Goal: Transaction & Acquisition: Register for event/course

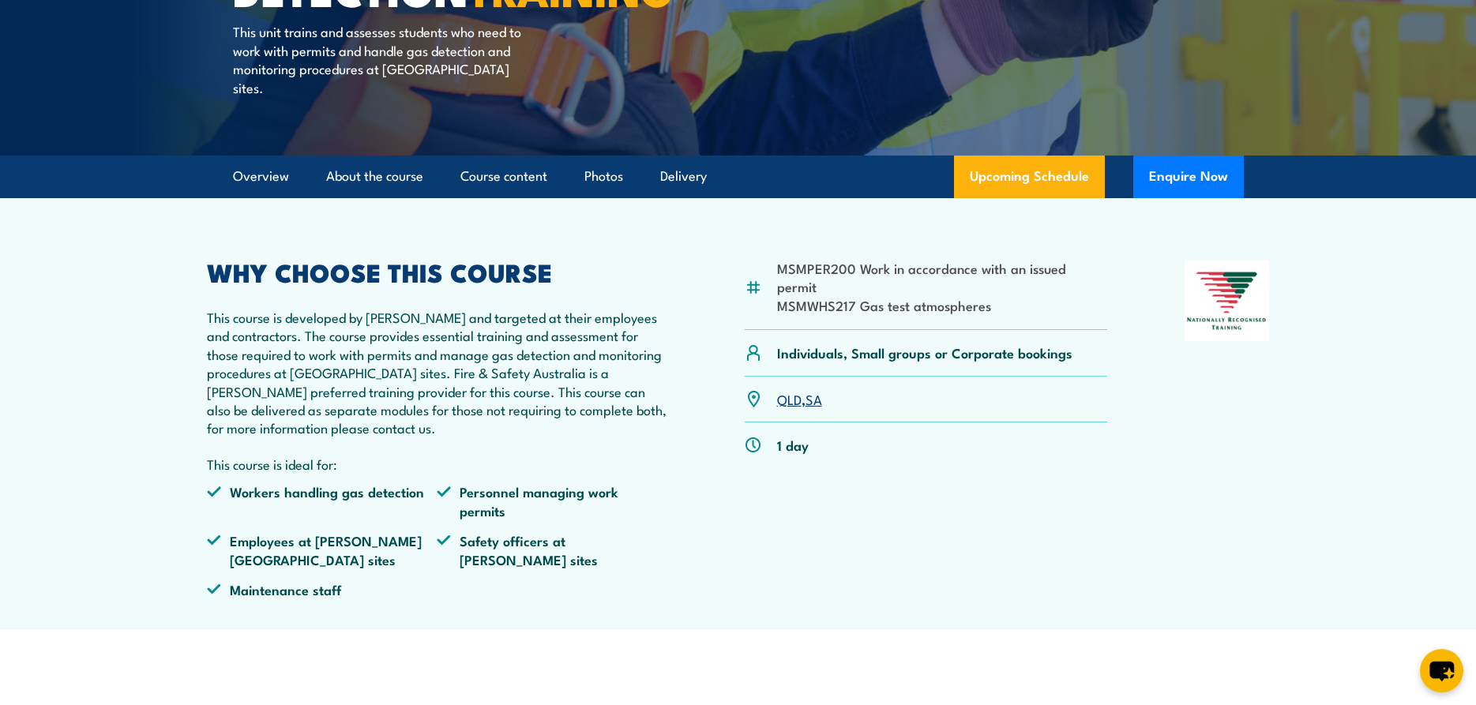
scroll to position [403, 0]
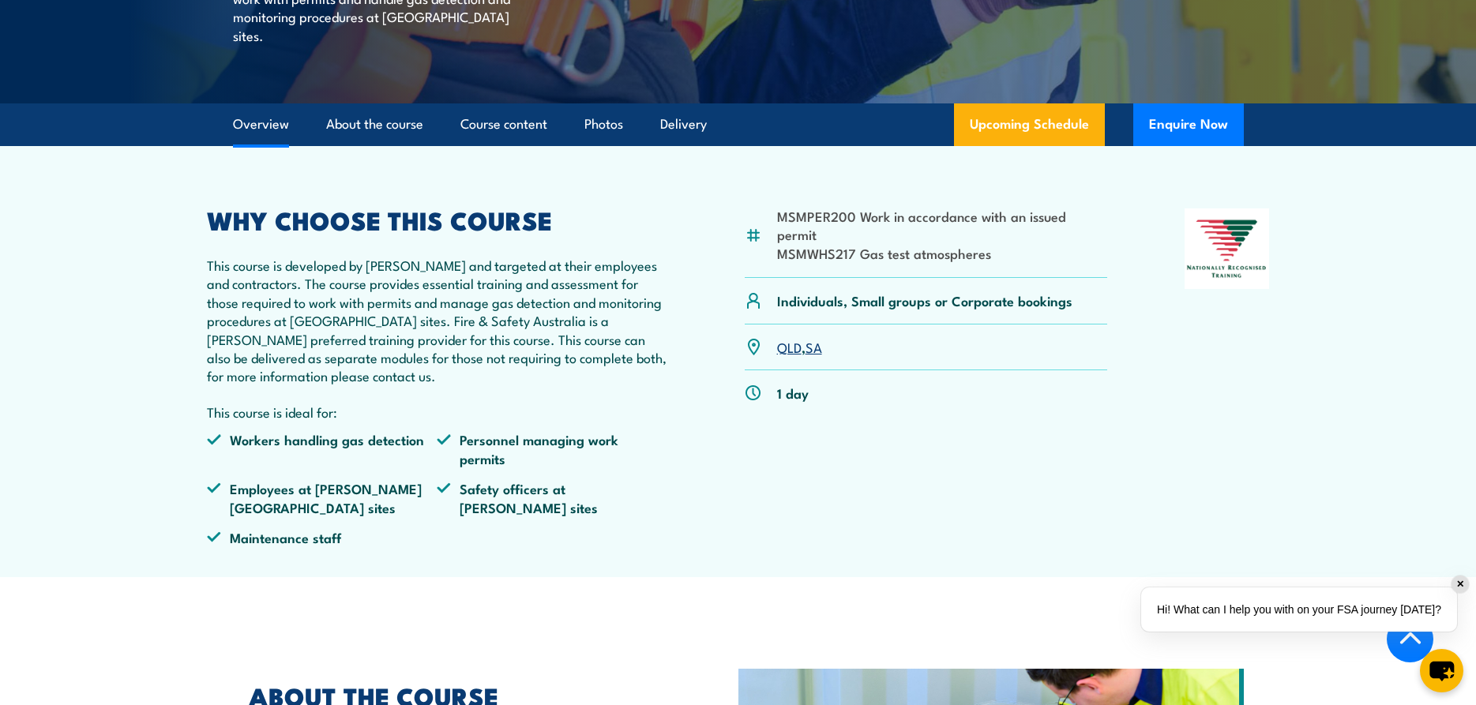
click at [816, 347] on link "SA" at bounding box center [813, 346] width 17 height 19
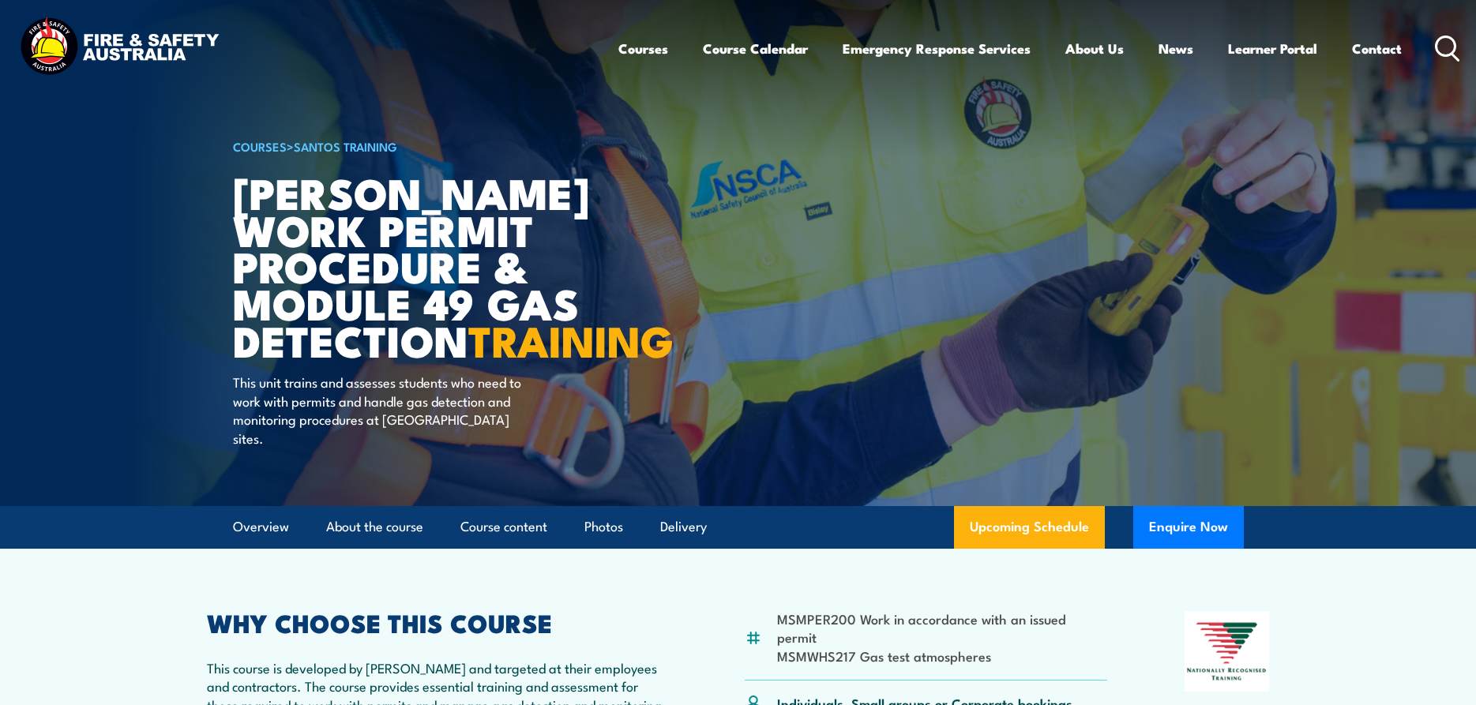
scroll to position [2607, 0]
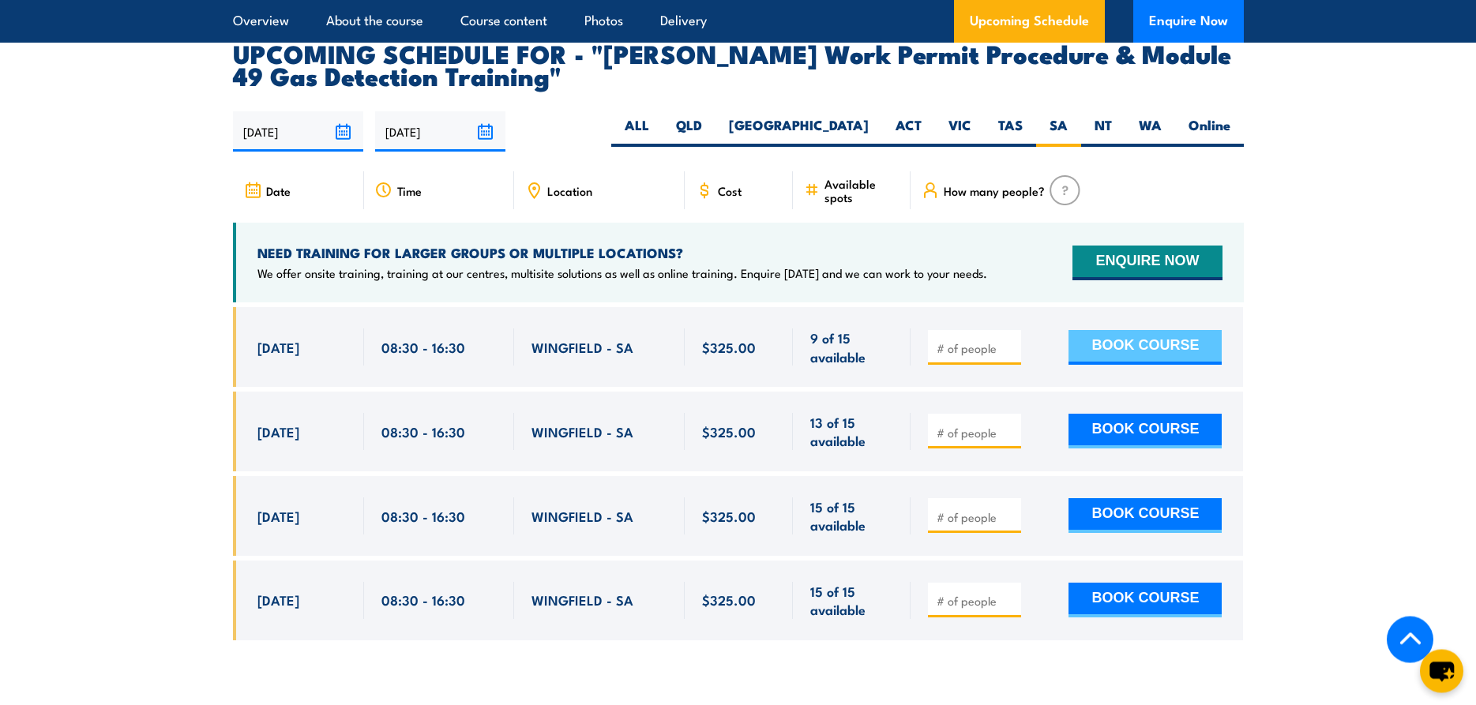
click at [1101, 330] on button "BOOK COURSE" at bounding box center [1144, 347] width 153 height 35
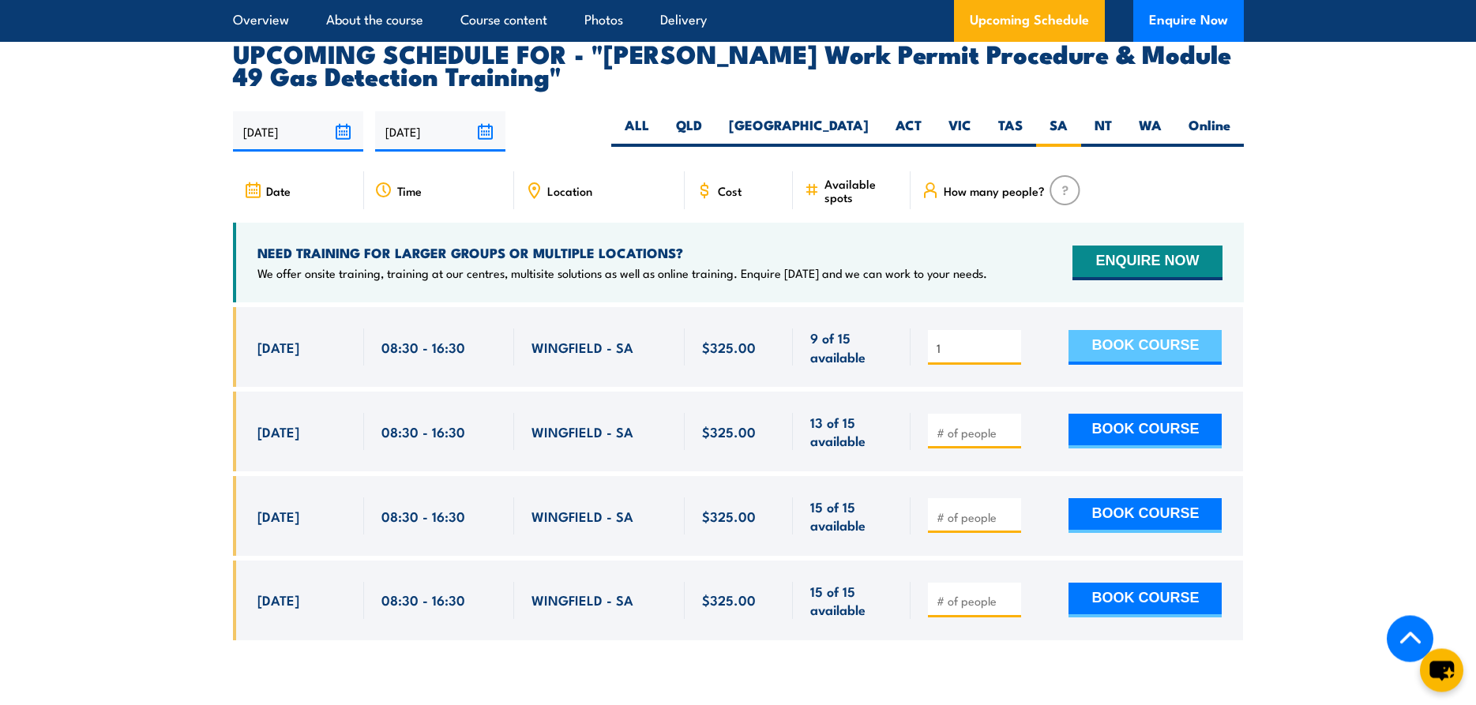
type input "1"
click at [1136, 331] on button "BOOK COURSE" at bounding box center [1144, 348] width 153 height 35
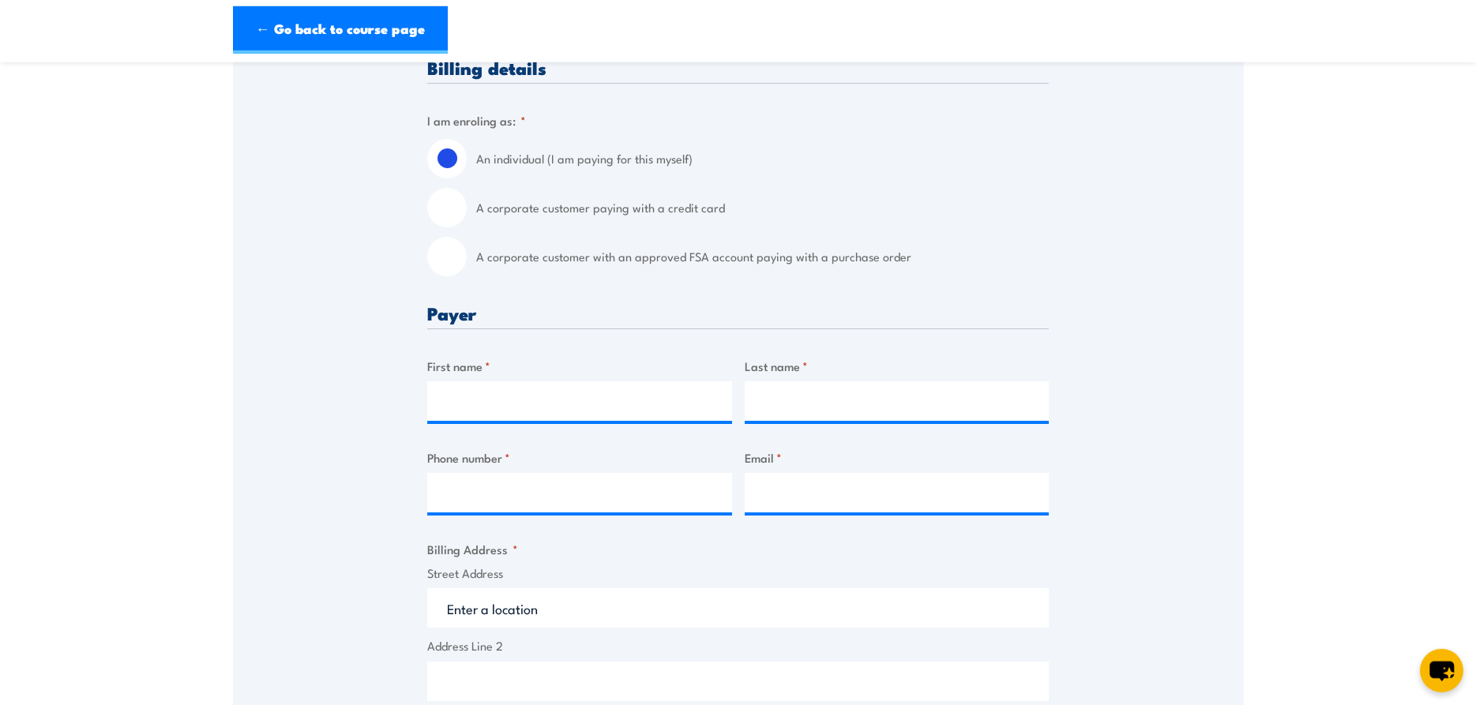
scroll to position [483, 0]
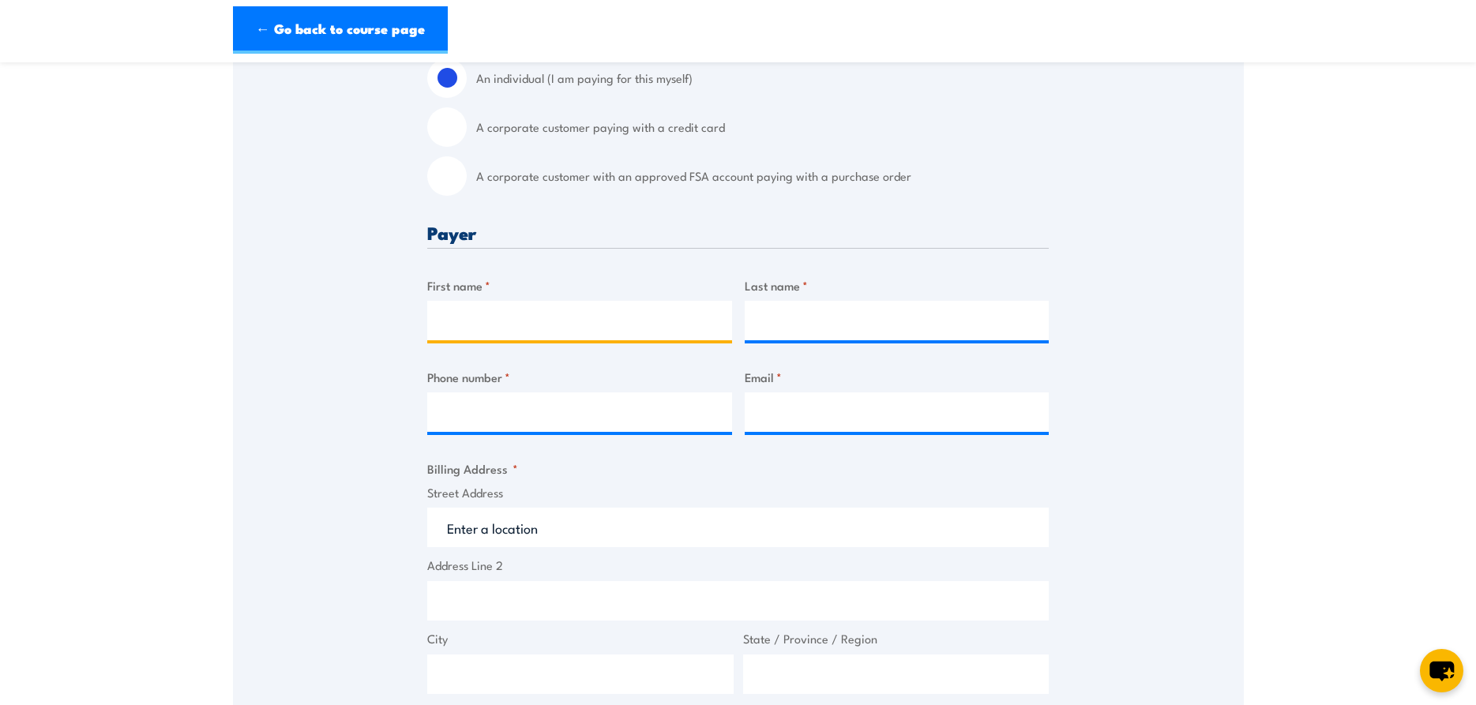
click at [441, 332] on input "First name *" at bounding box center [579, 320] width 305 height 39
type input "Luke"
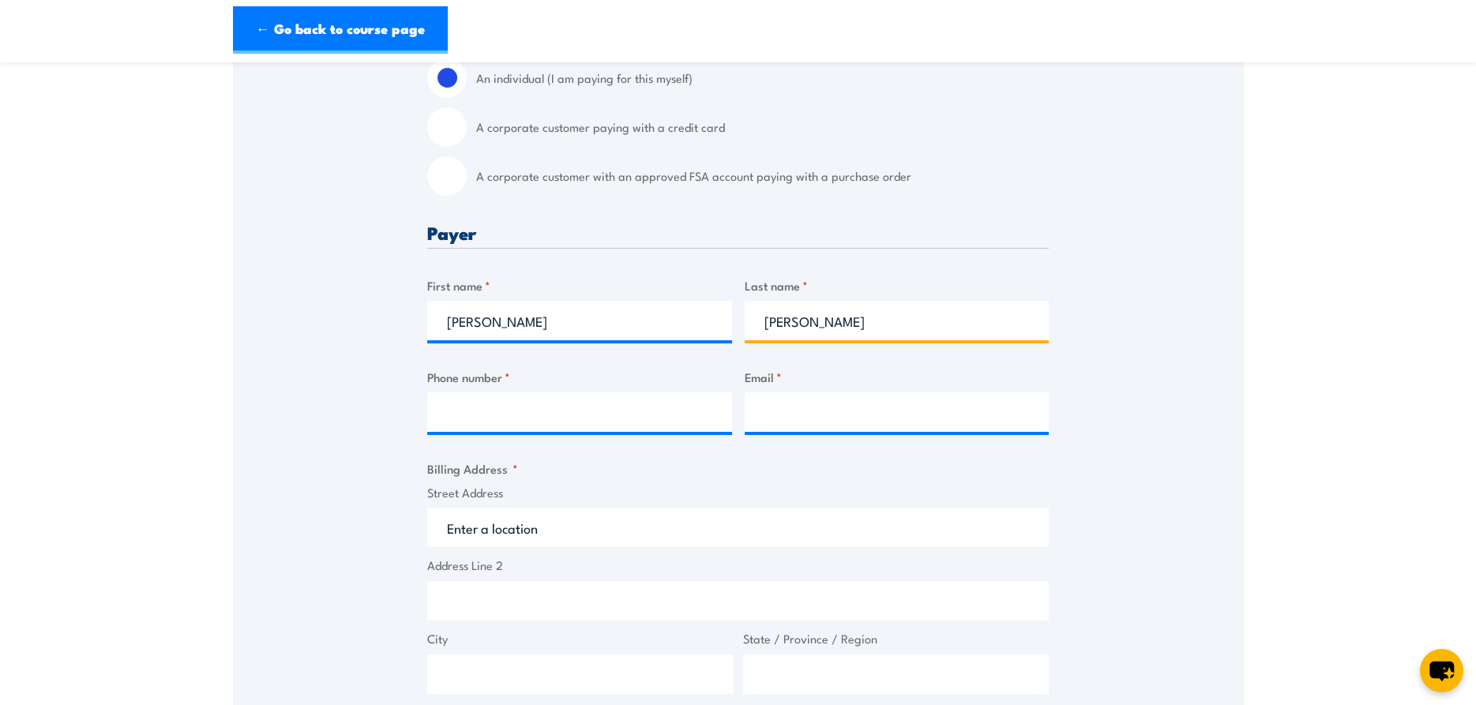
type input "Dodd"
click at [436, 419] on input "Phone number *" at bounding box center [579, 411] width 305 height 39
click at [824, 422] on input "Email *" at bounding box center [897, 411] width 305 height 39
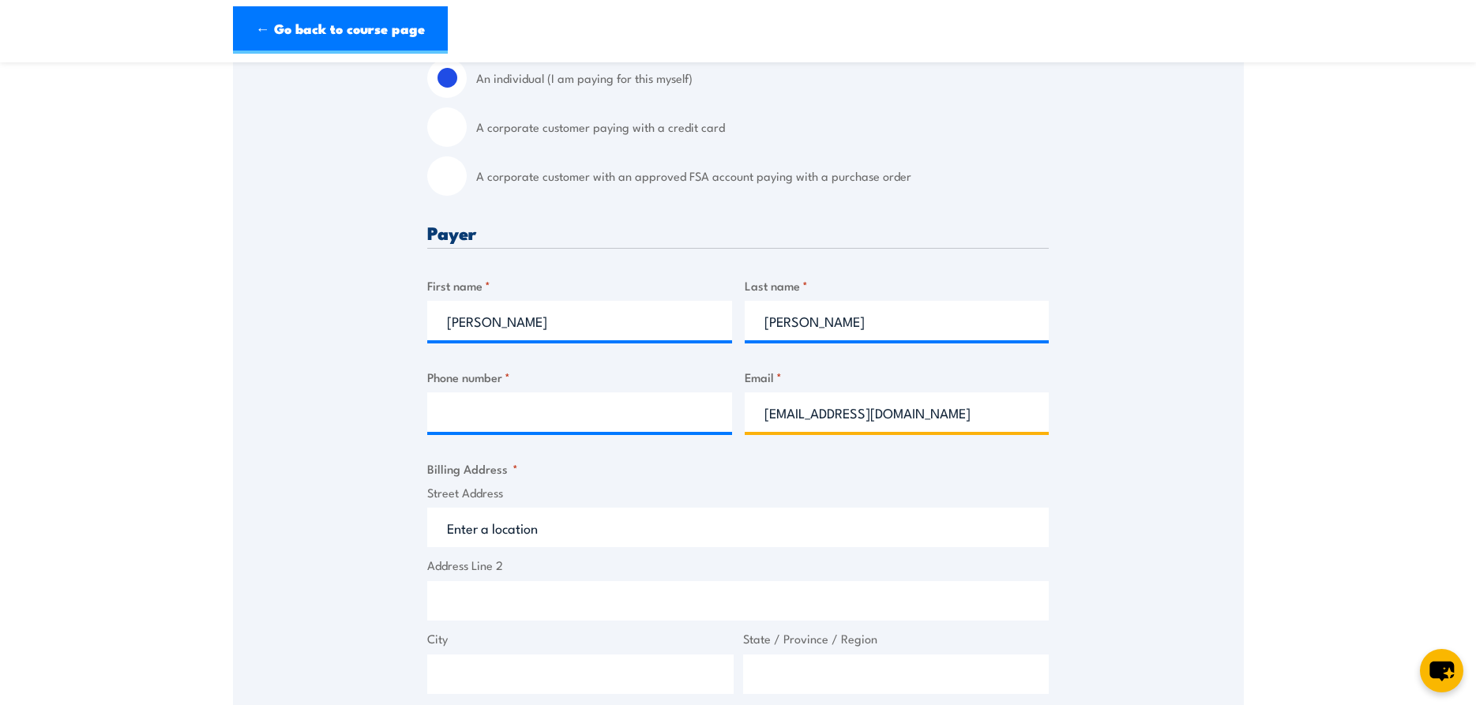
type input "doddluke@live.com"
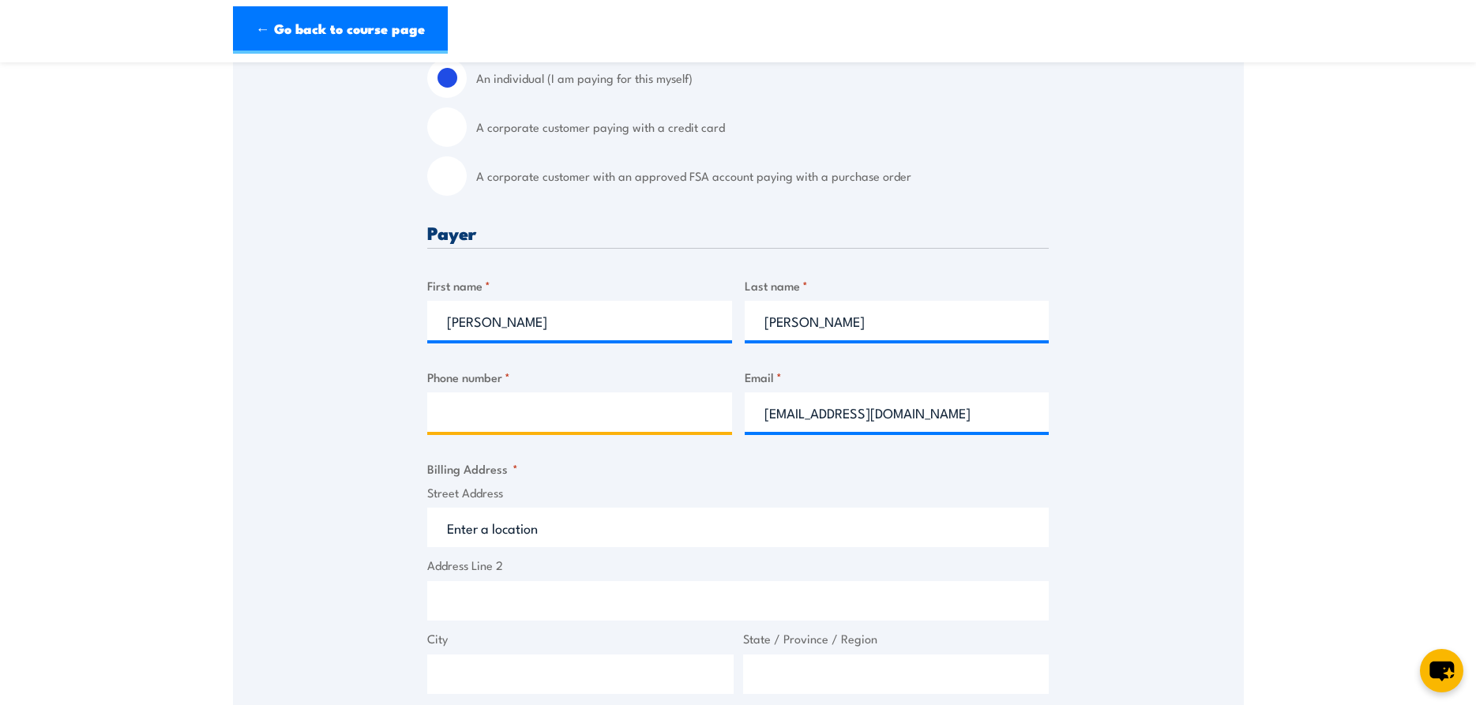
click at [490, 419] on input "Phone number *" at bounding box center [579, 411] width 305 height 39
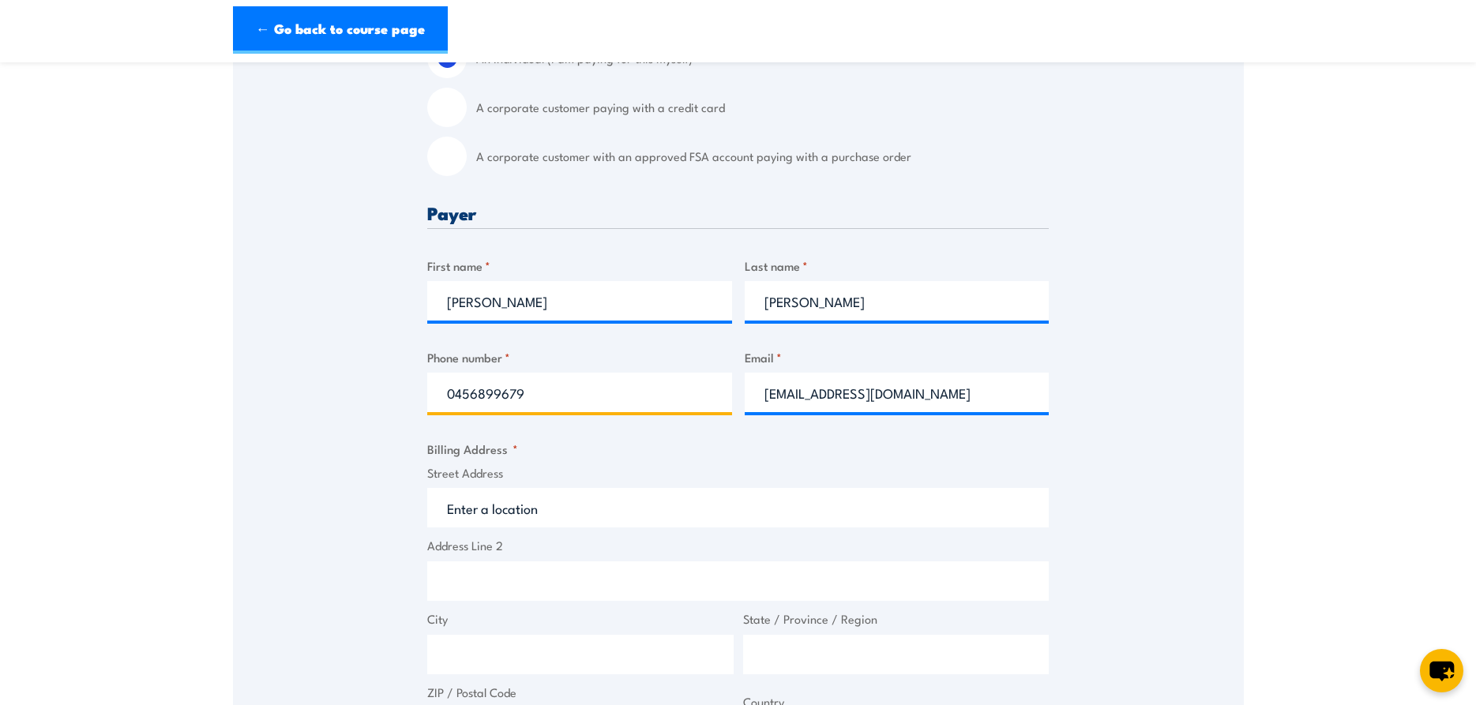
scroll to position [403, 0]
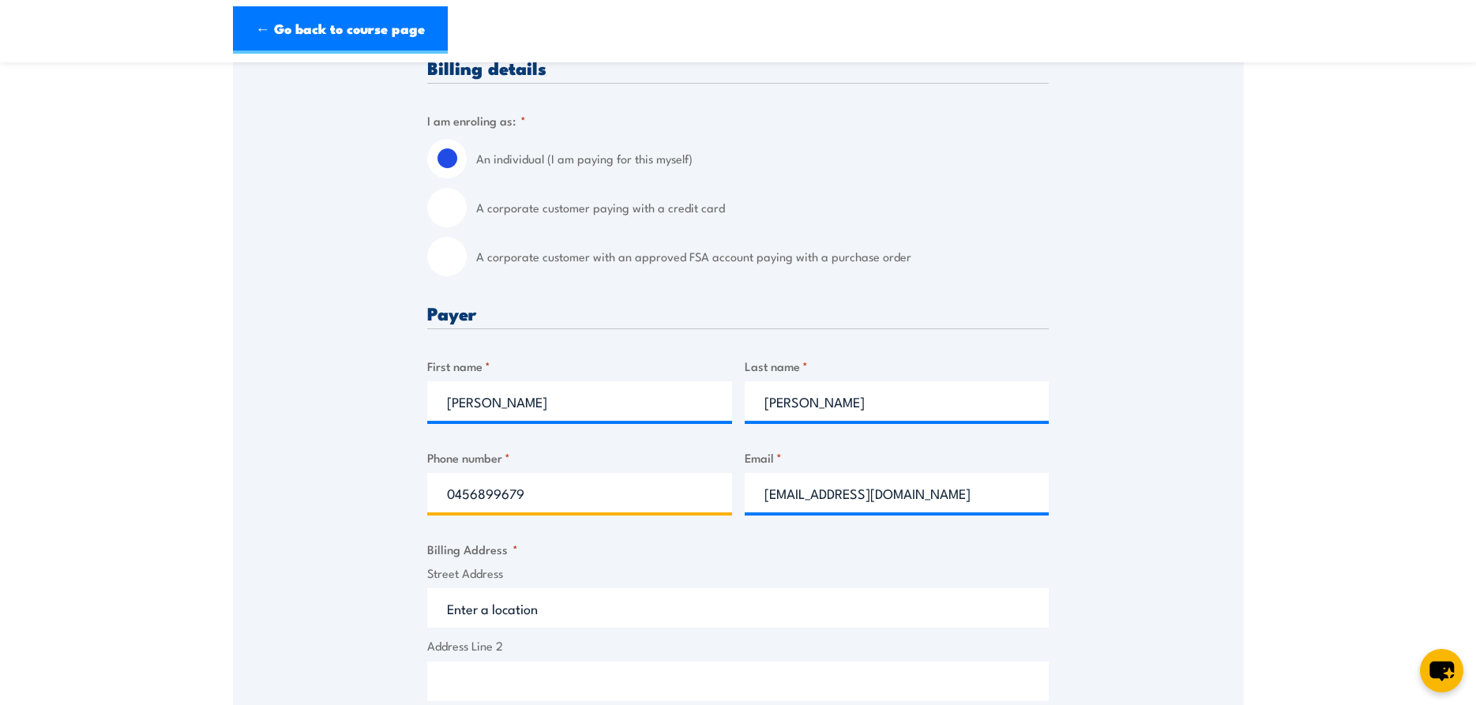
type input "0456899679"
click at [443, 218] on input "A corporate customer paying with a credit card" at bounding box center [446, 207] width 39 height 39
radio input "true"
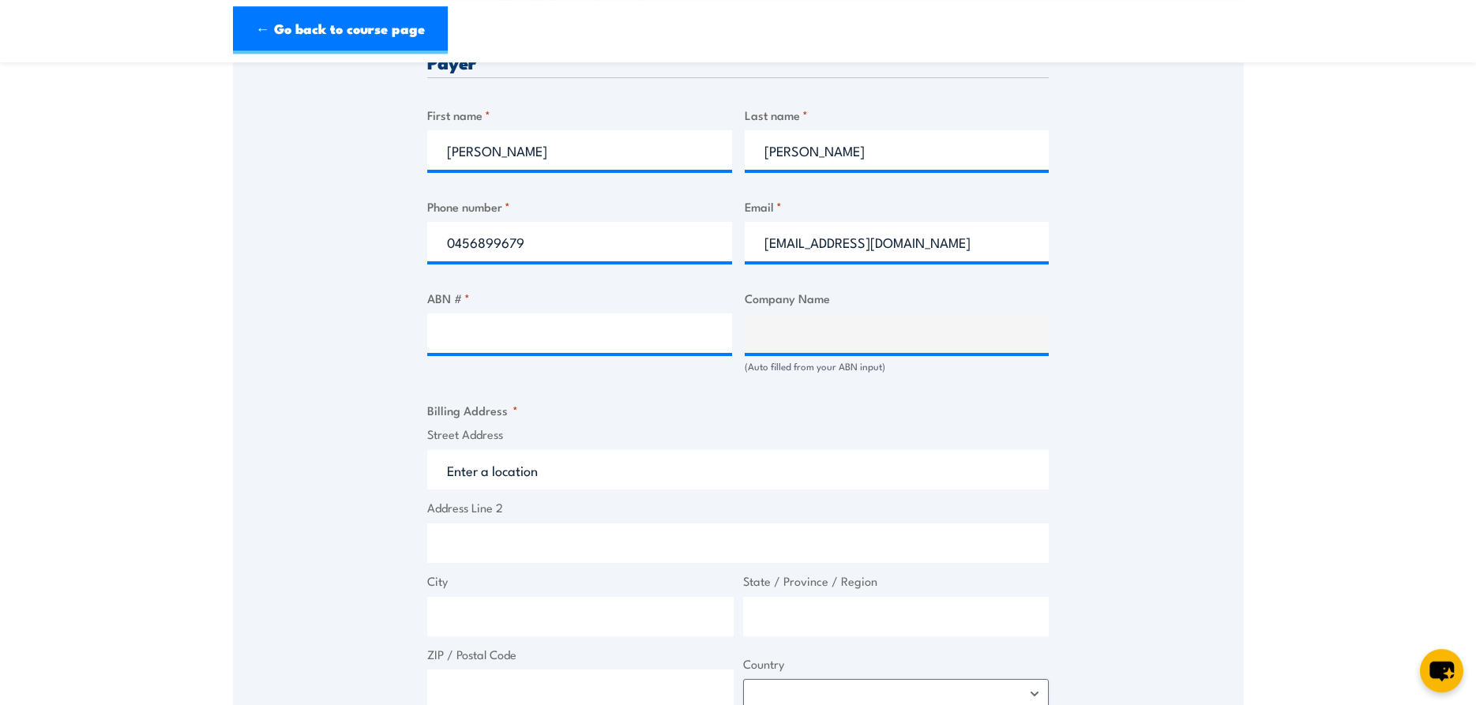
scroll to position [805, 0]
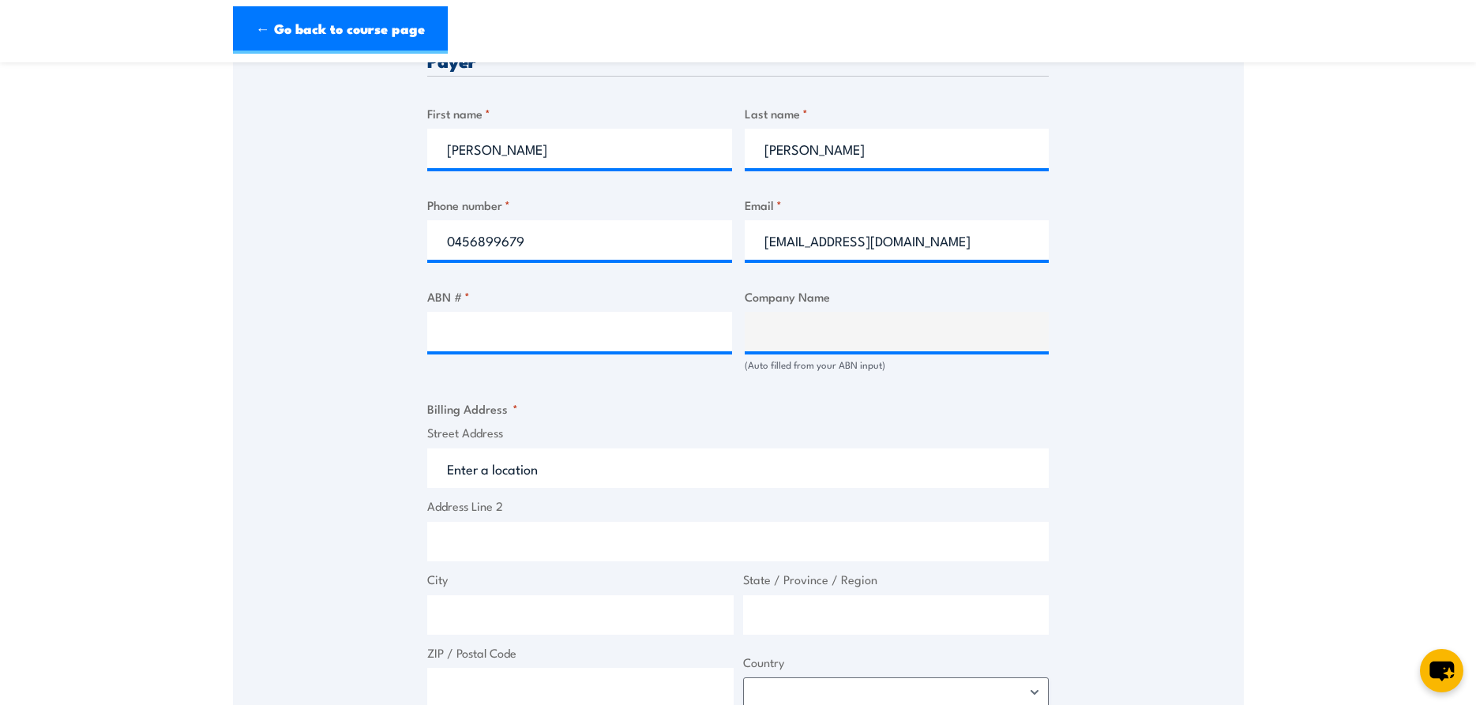
click at [458, 469] on input "Street Address" at bounding box center [737, 467] width 621 height 39
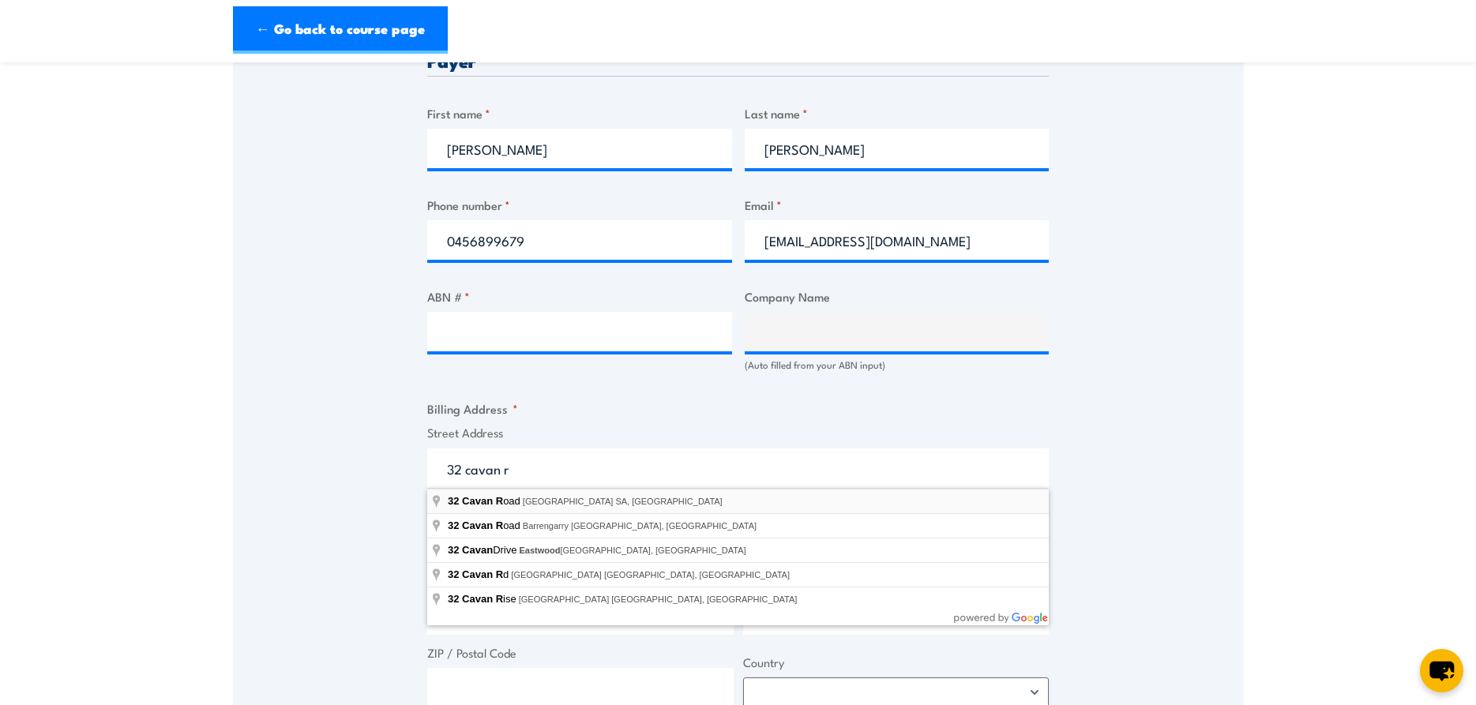
type input "32 Cavan Road, Dry Creek SA, Australia"
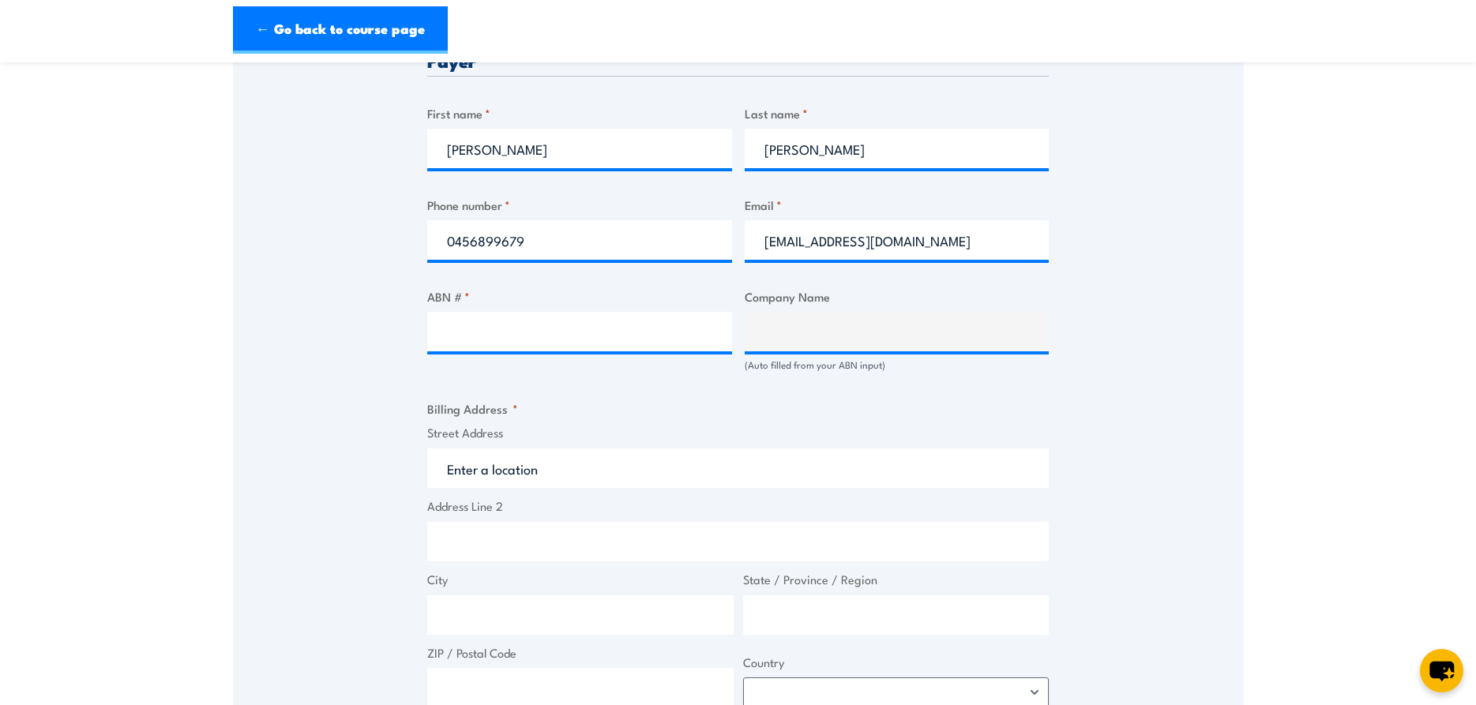
type input "32 Cavan Rd"
type input "Dry Creek"
type input "South Australia"
type input "5094"
select select "Australia"
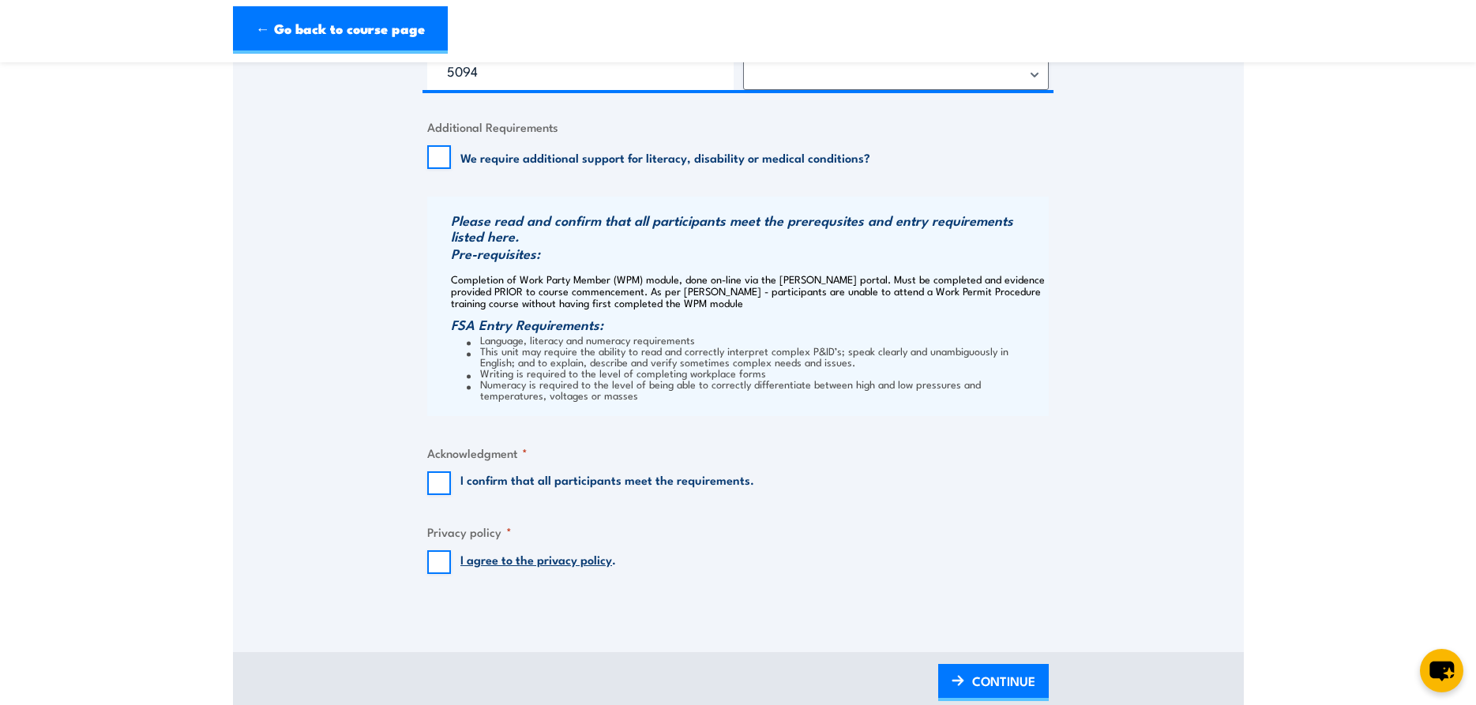
scroll to position [1450, 0]
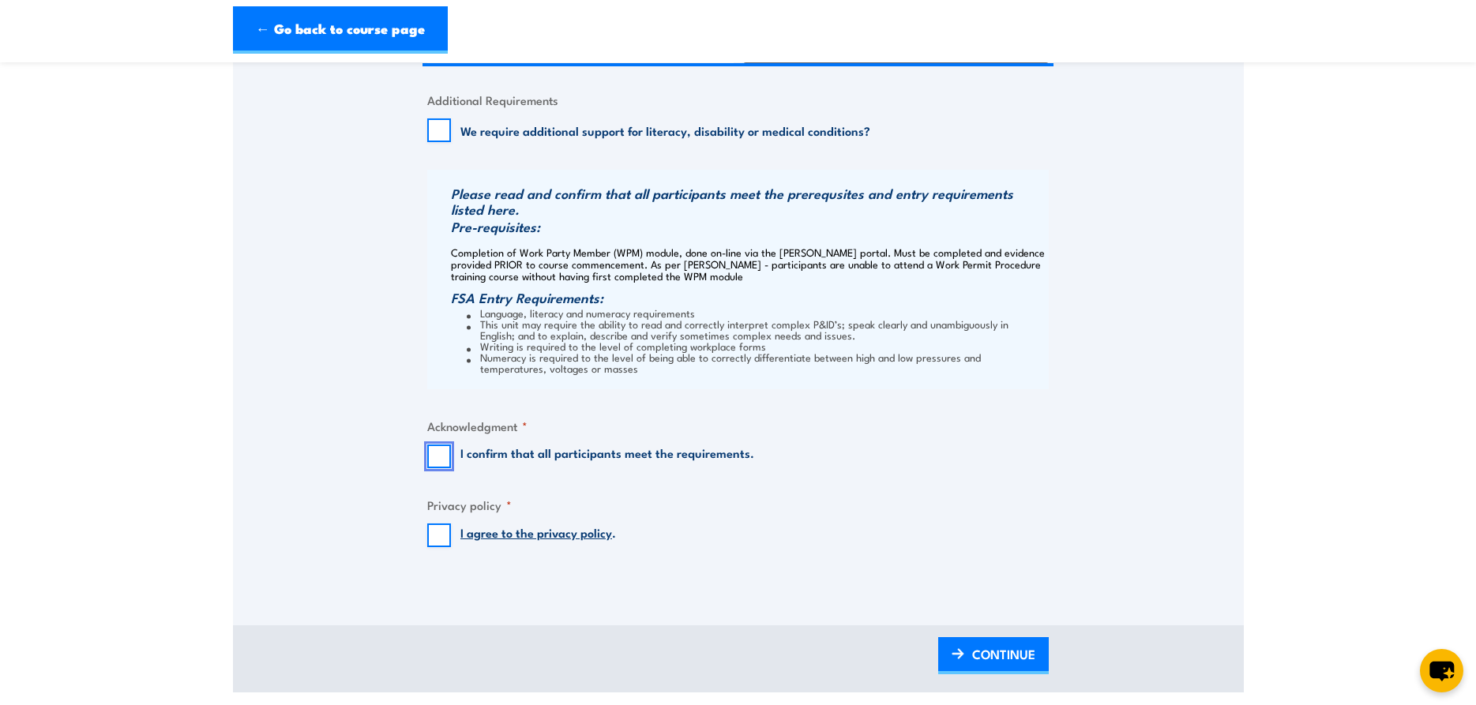
click at [430, 462] on input "I confirm that all participants meet the requirements." at bounding box center [439, 457] width 24 height 24
checkbox input "true"
click at [440, 532] on input "I agree to the privacy policy ." at bounding box center [439, 535] width 24 height 24
checkbox input "true"
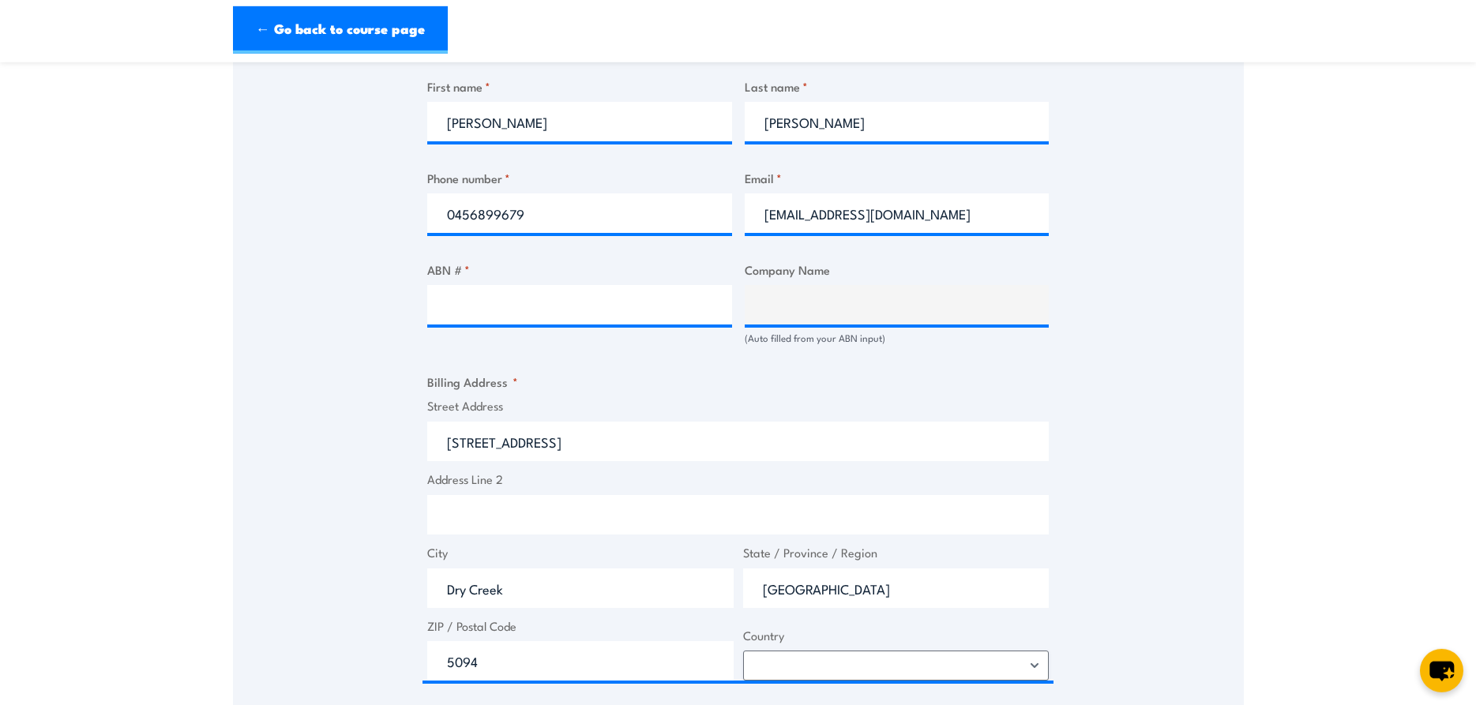
scroll to position [805, 0]
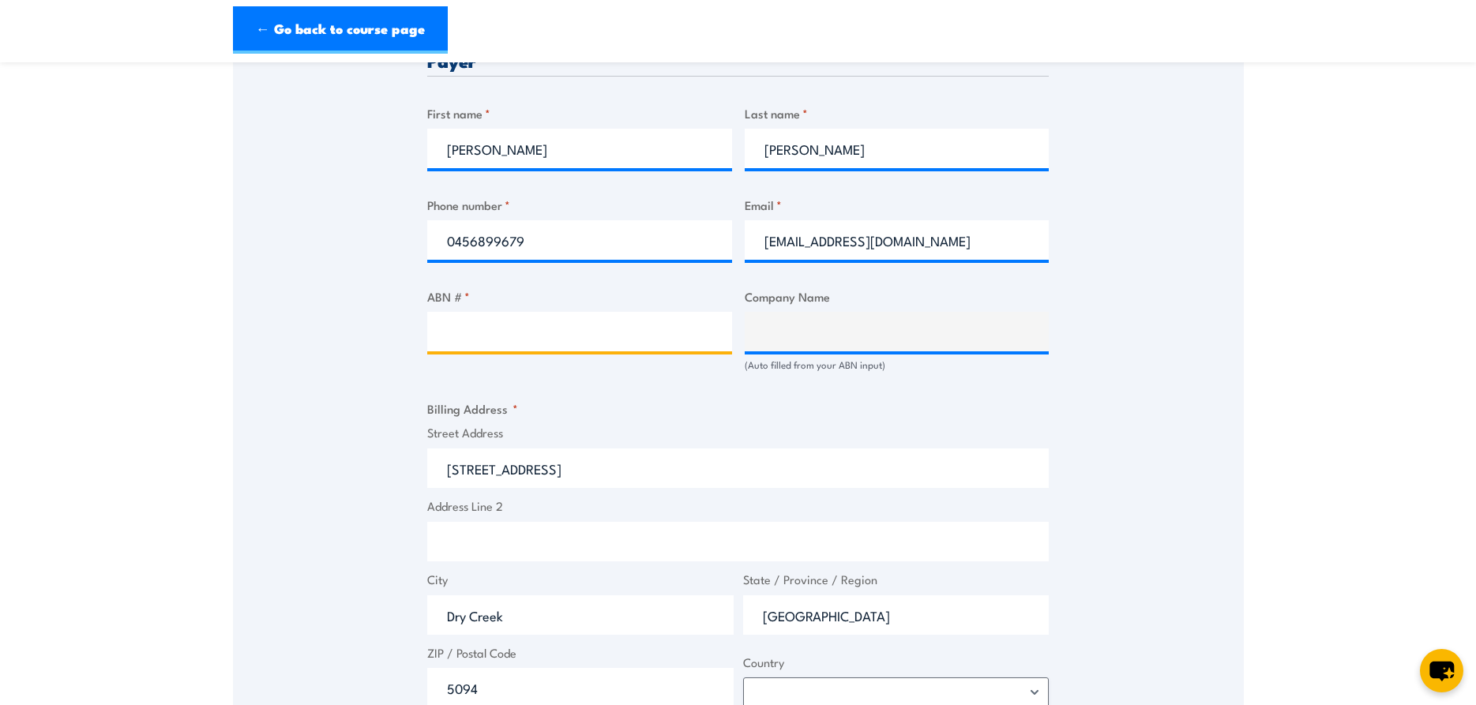
click at [464, 340] on input "ABN # *" at bounding box center [579, 331] width 305 height 39
type input "76114619199"
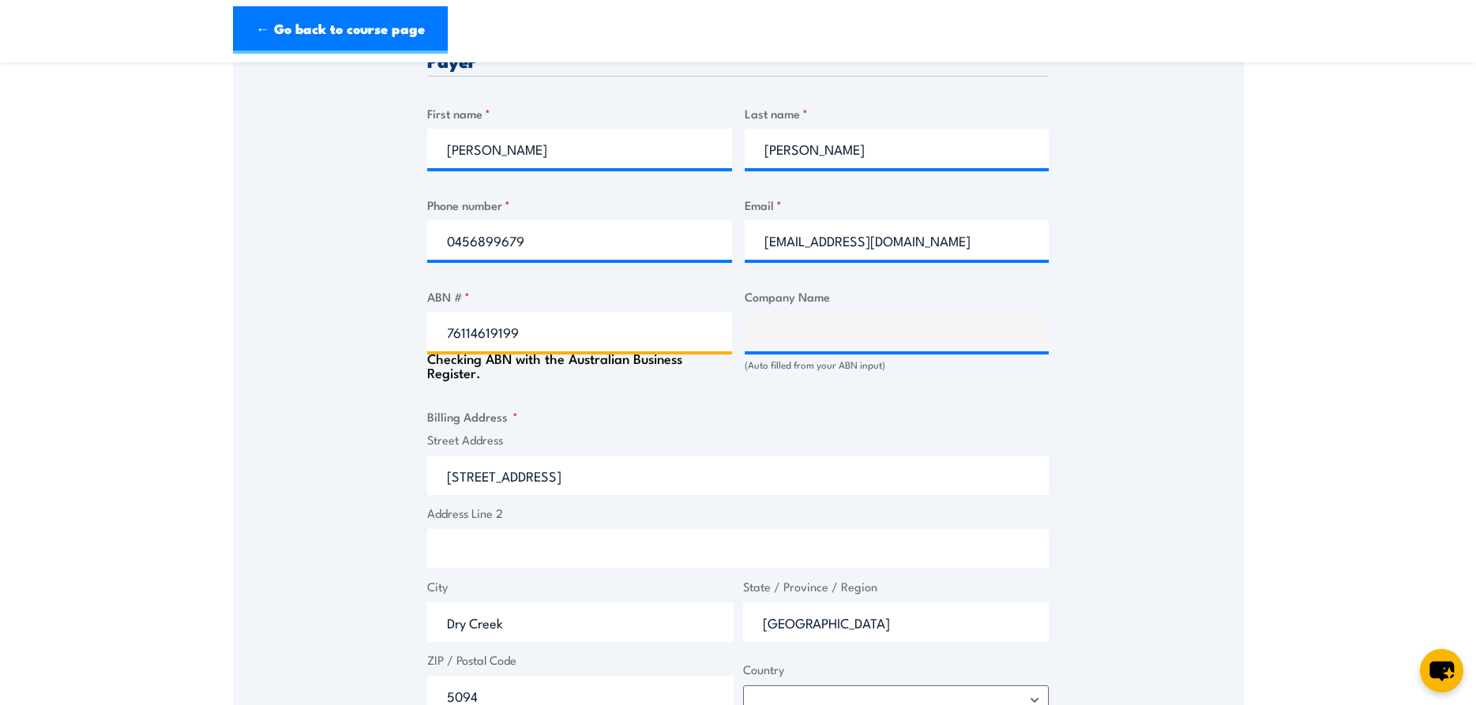
type input "Outback Logistics Pty Ltd"
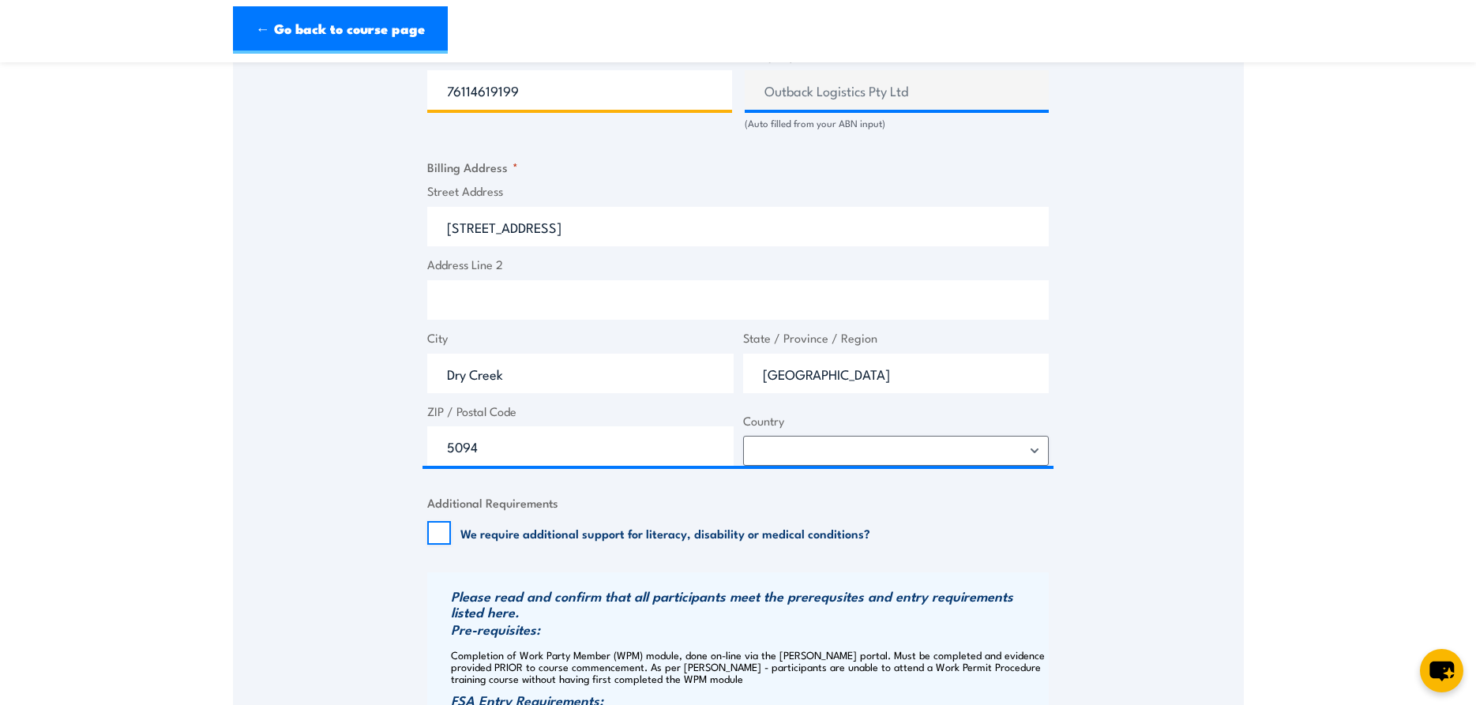
scroll to position [564, 0]
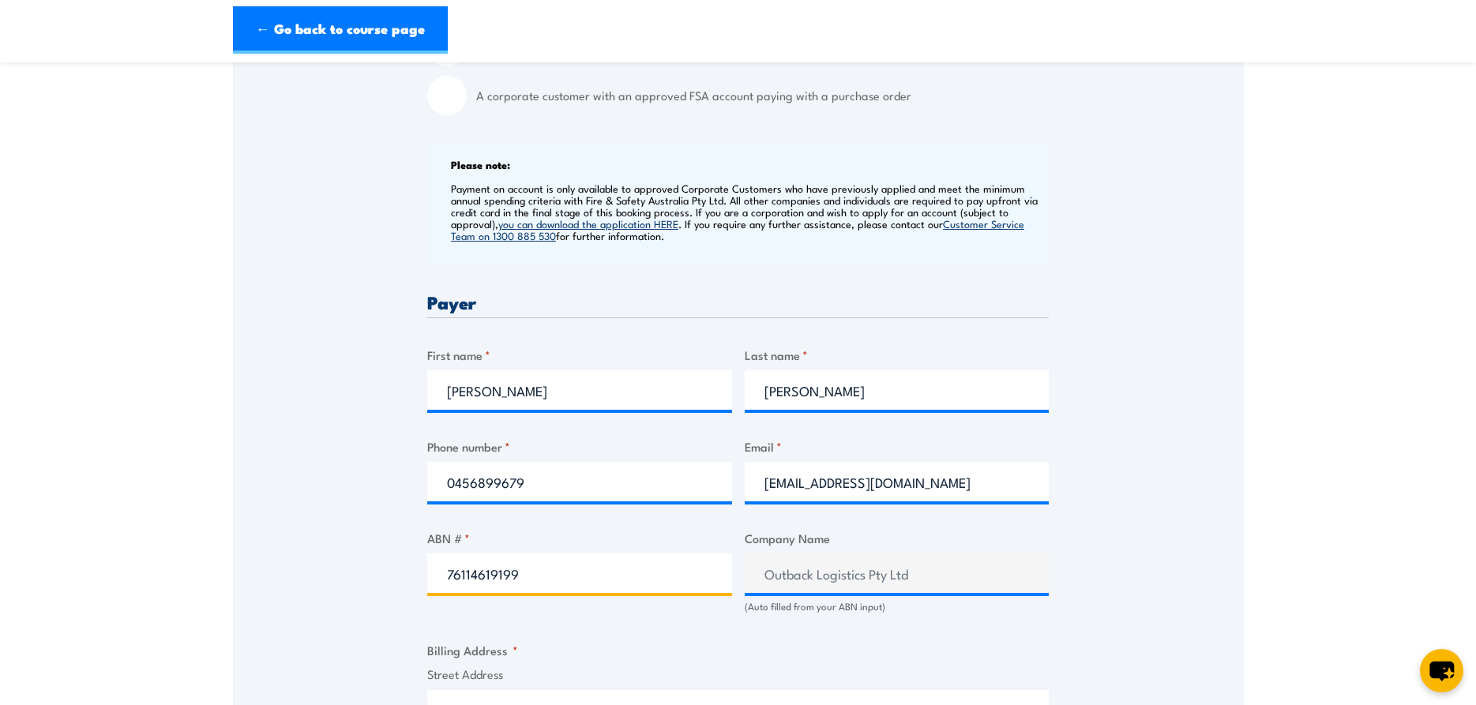
type input "76114619199"
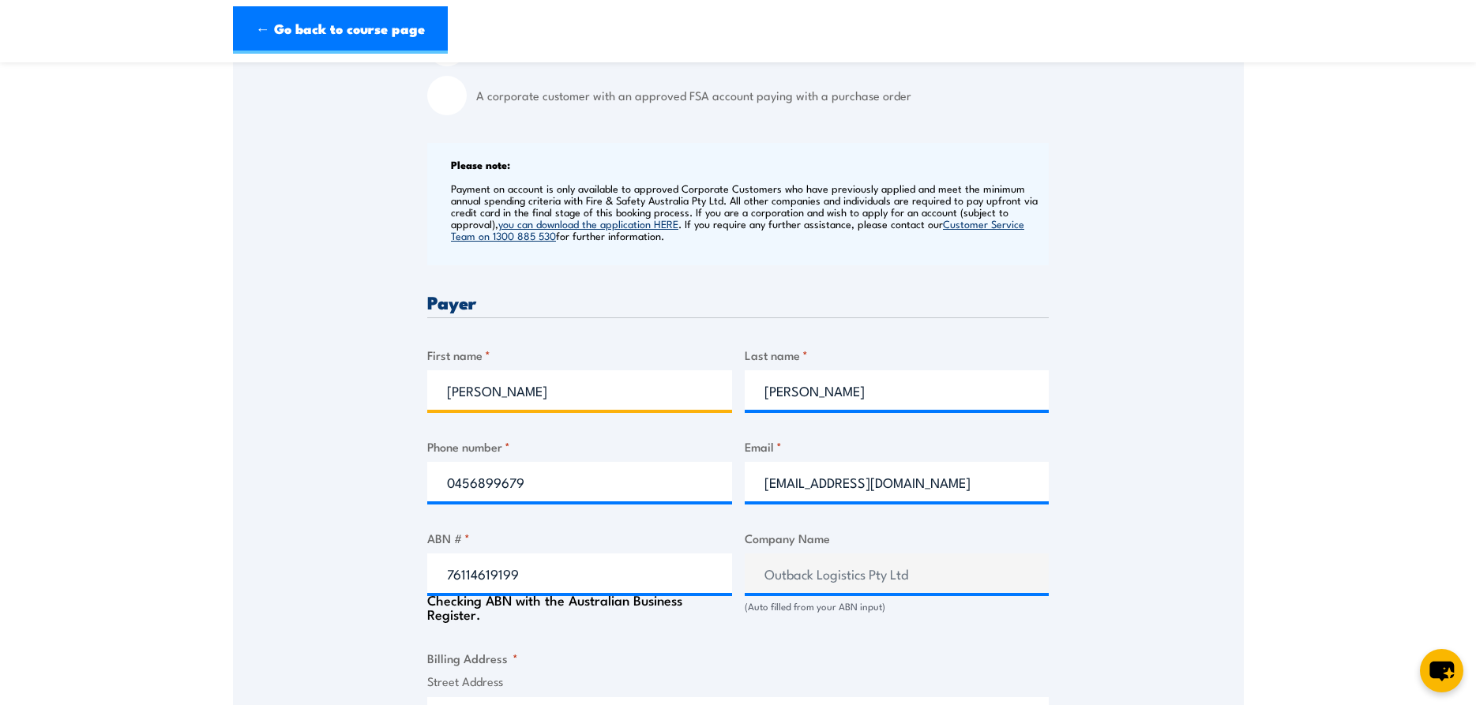
drag, startPoint x: 483, startPoint y: 391, endPoint x: 429, endPoint y: 391, distance: 54.5
click at [429, 391] on input "Luke" at bounding box center [579, 389] width 305 height 39
type input "Greg"
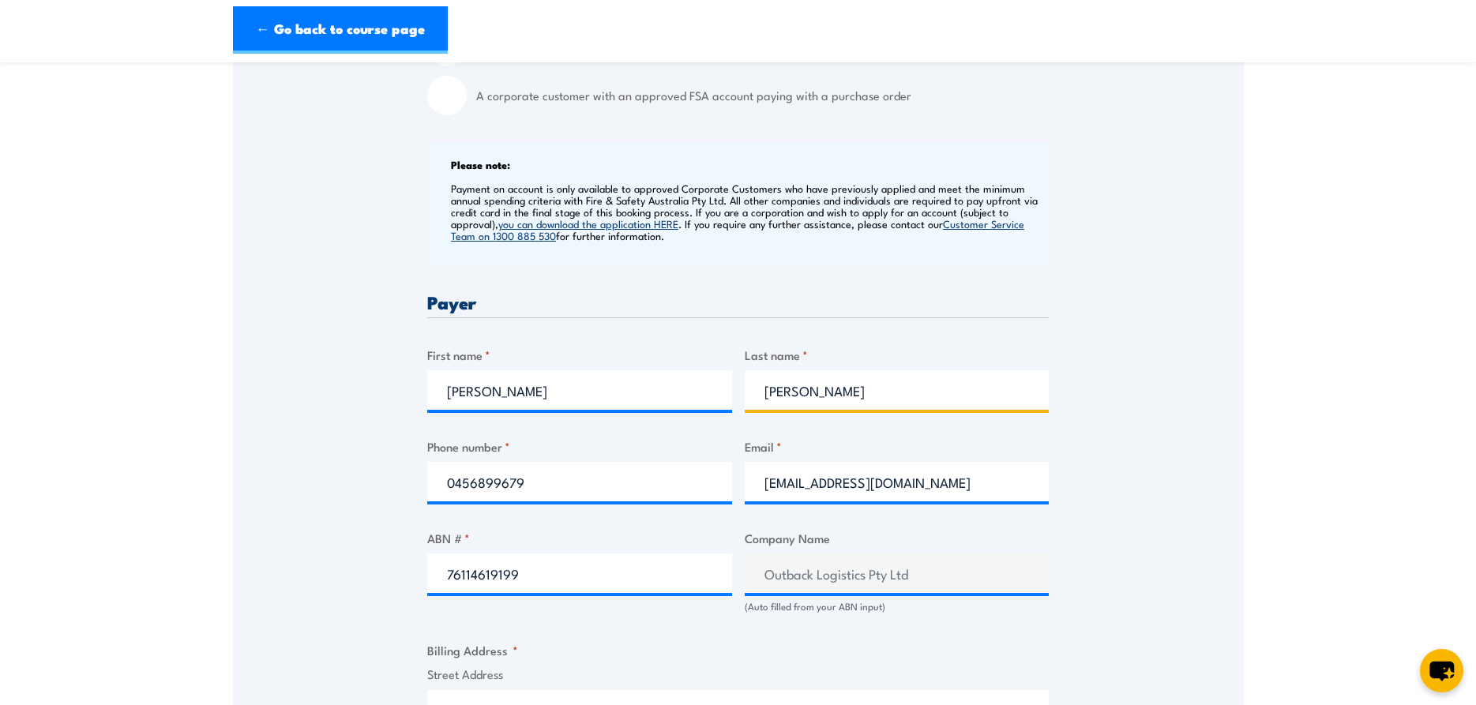
type input "Dyer"
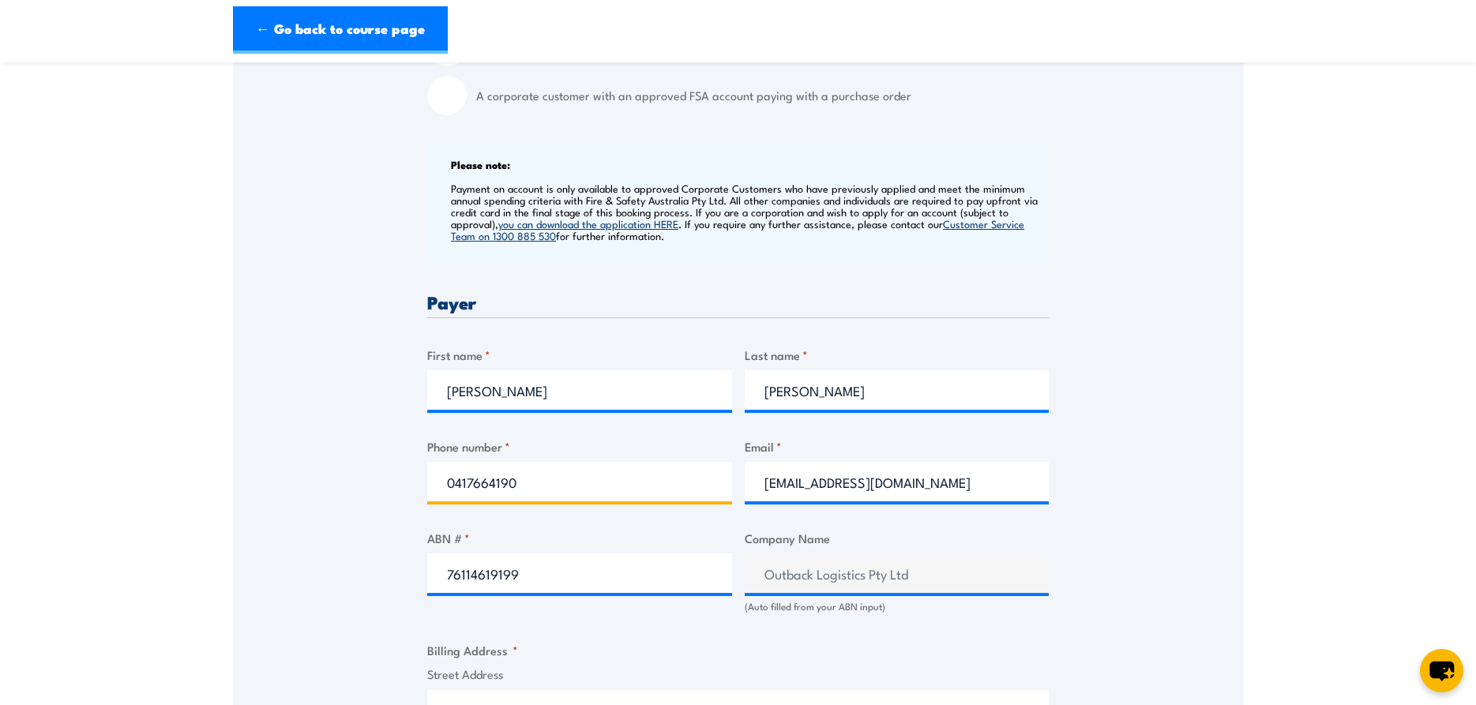
type input "0417664190"
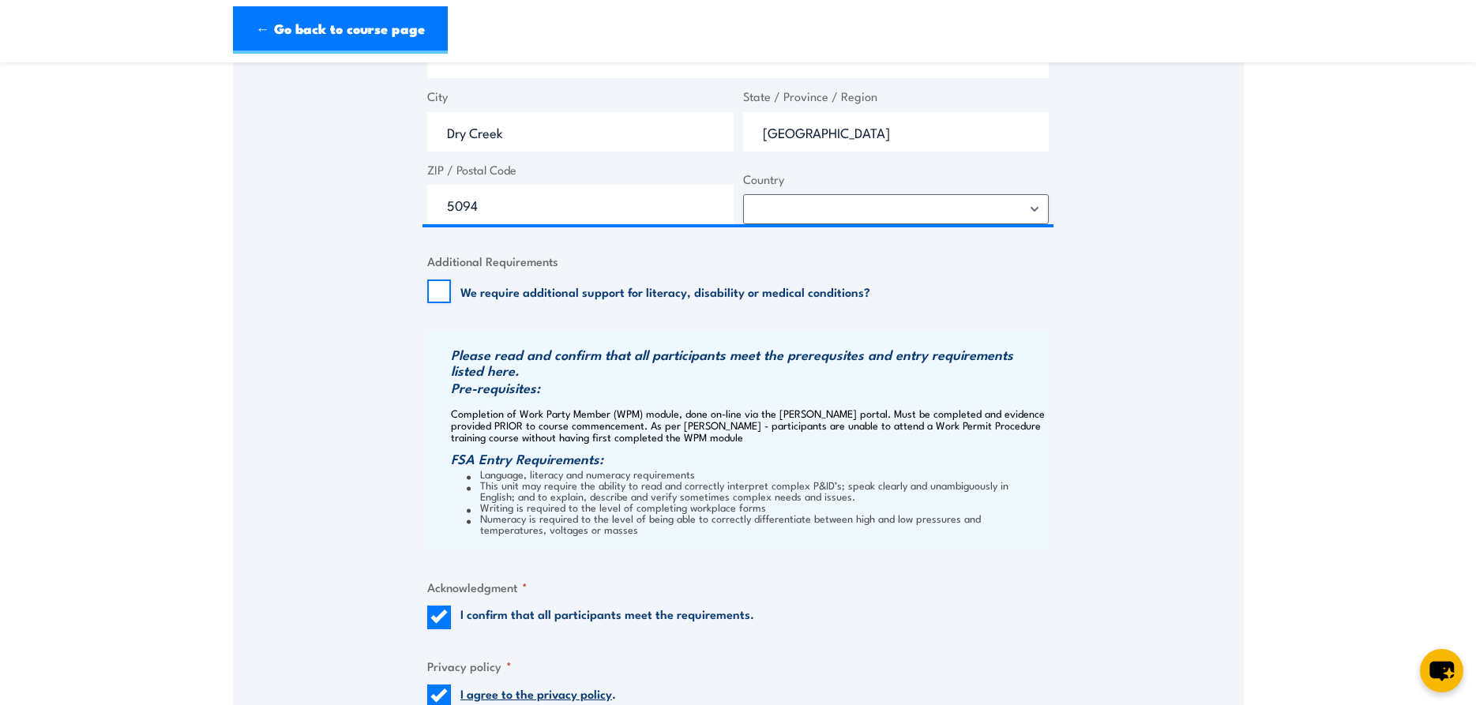
scroll to position [1530, 0]
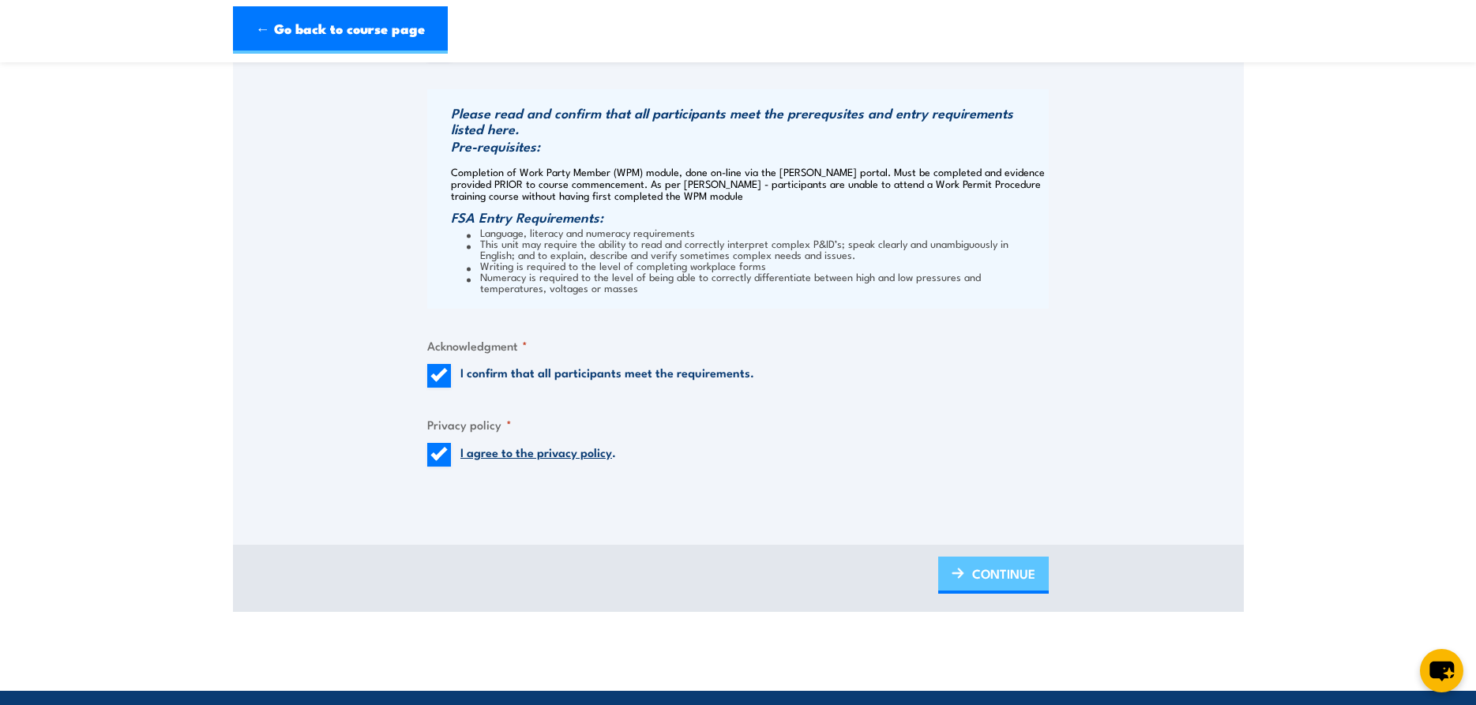
type input "hse@outbacklogistics.com.au"
click at [967, 577] on link "CONTINUE" at bounding box center [993, 575] width 111 height 37
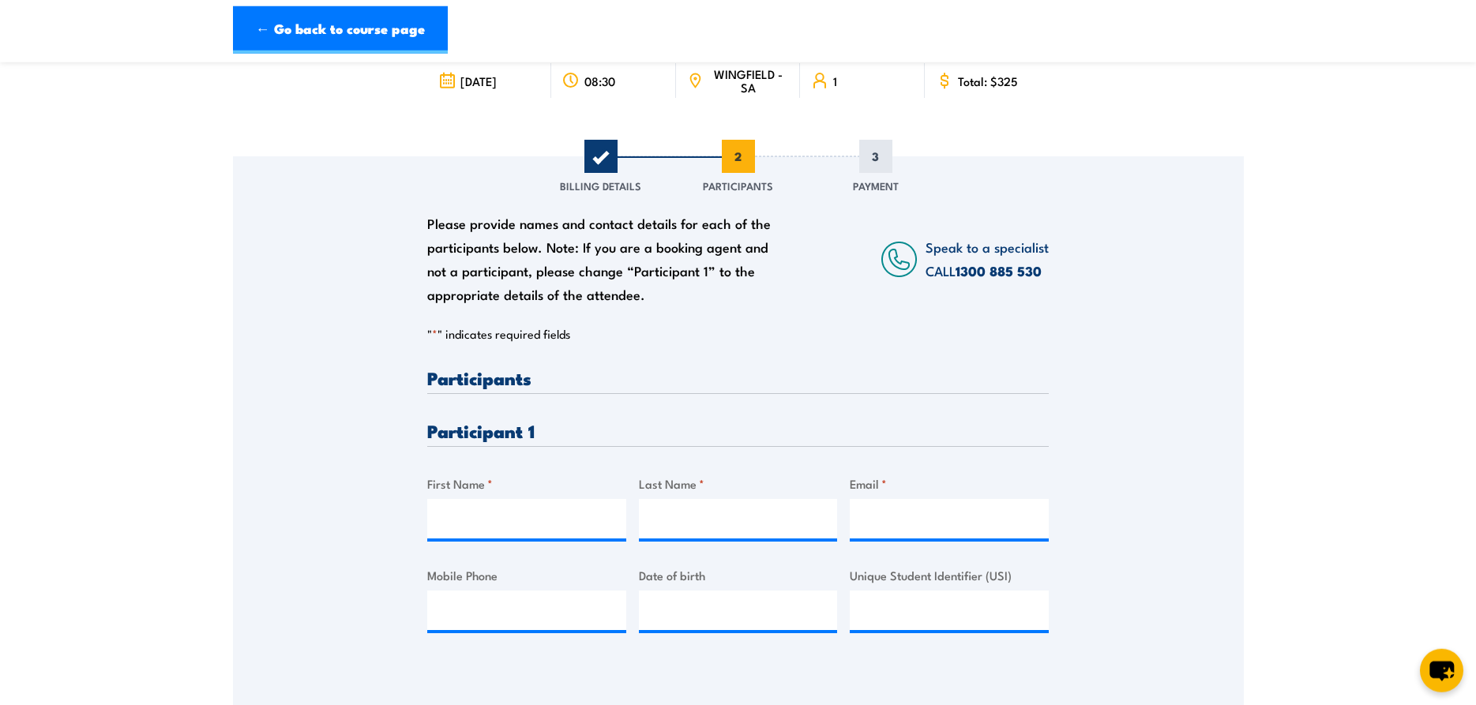
scroll to position [322, 0]
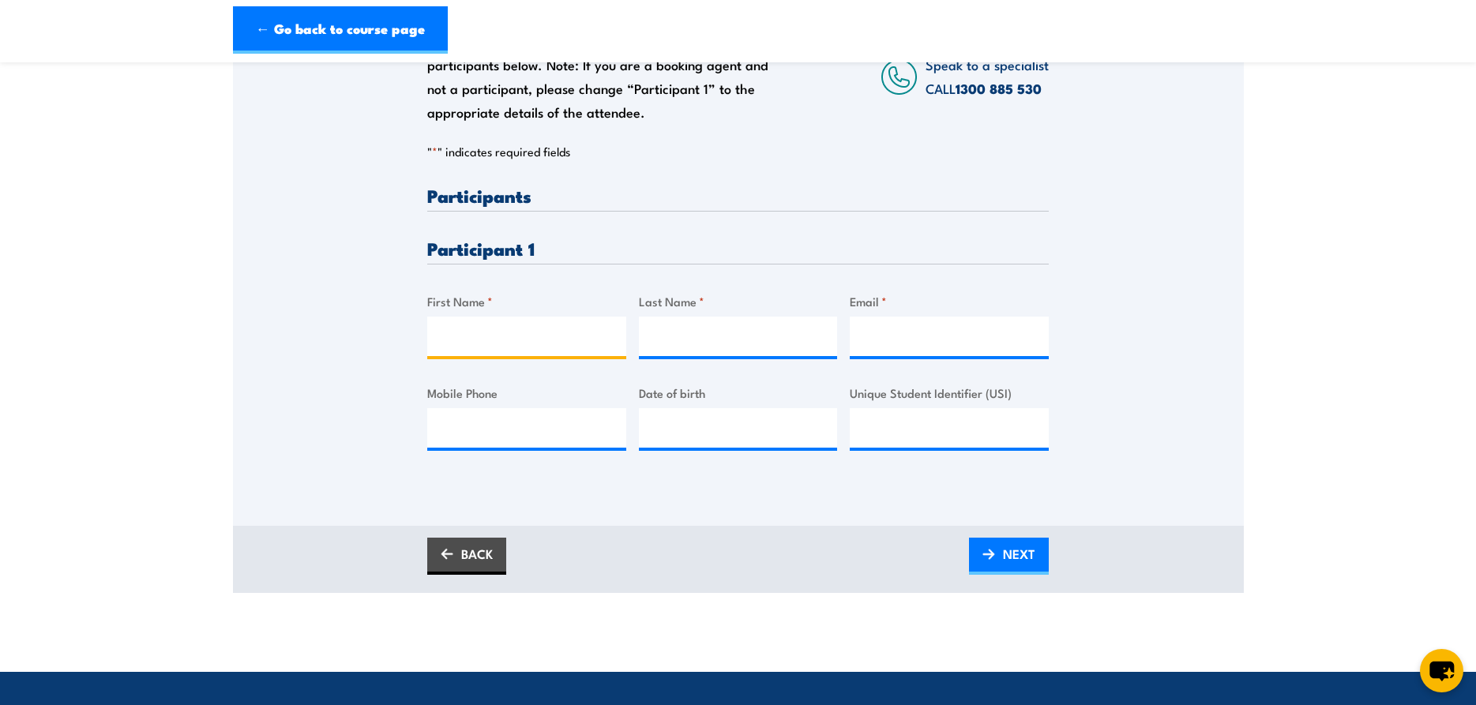
click at [442, 346] on input "First Name *" at bounding box center [526, 336] width 199 height 39
type input "Dodd"
type input "luke"
type input "doddluke@live.com"
click at [448, 437] on input "Mobile Phone" at bounding box center [526, 427] width 199 height 39
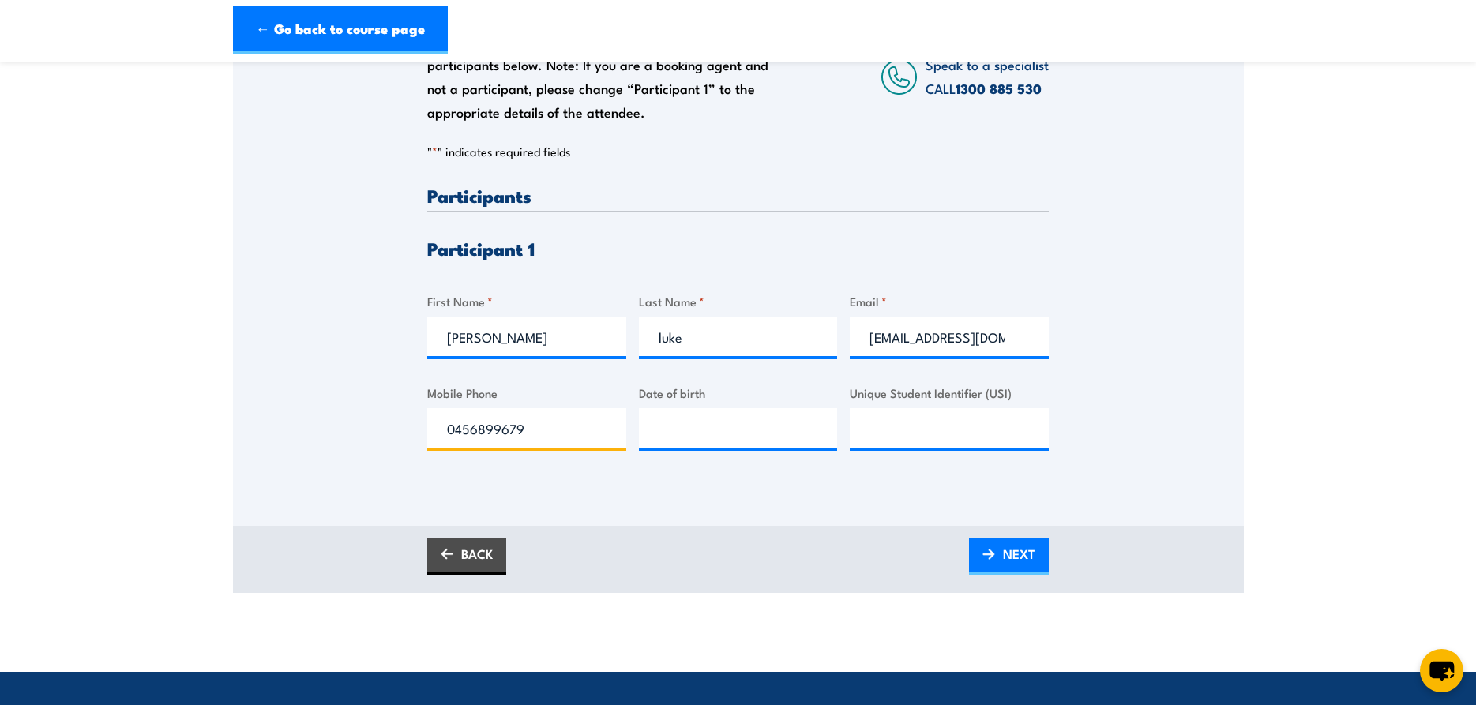
type input "0456899679"
type input "__/__/____"
type input "8JQ6QXYZM8"
type input "__/__/____"
click at [671, 420] on input "__/__/____" at bounding box center [738, 427] width 199 height 39
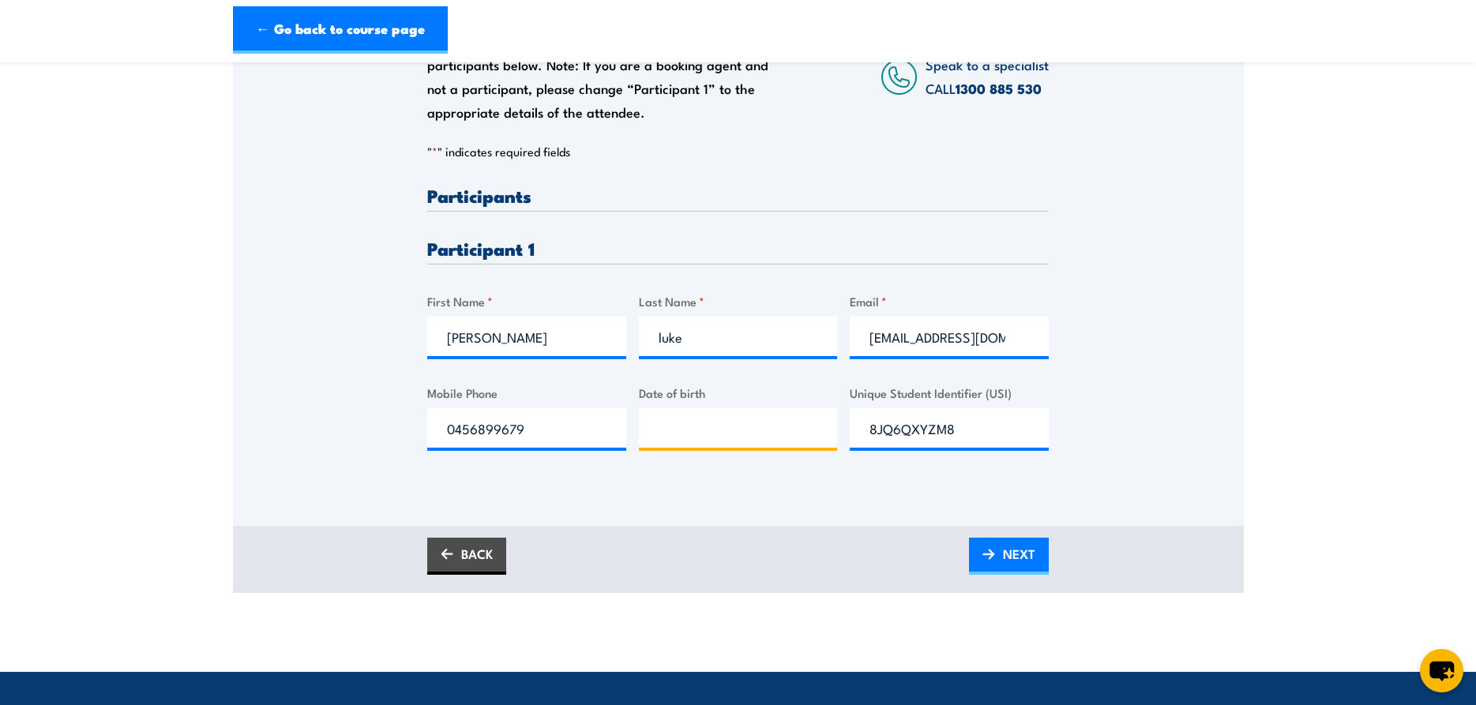
click at [725, 431] on input "Date of birth" at bounding box center [738, 427] width 199 height 39
type input "29/04/1990"
click at [1010, 560] on span "NEXT" at bounding box center [1019, 554] width 32 height 42
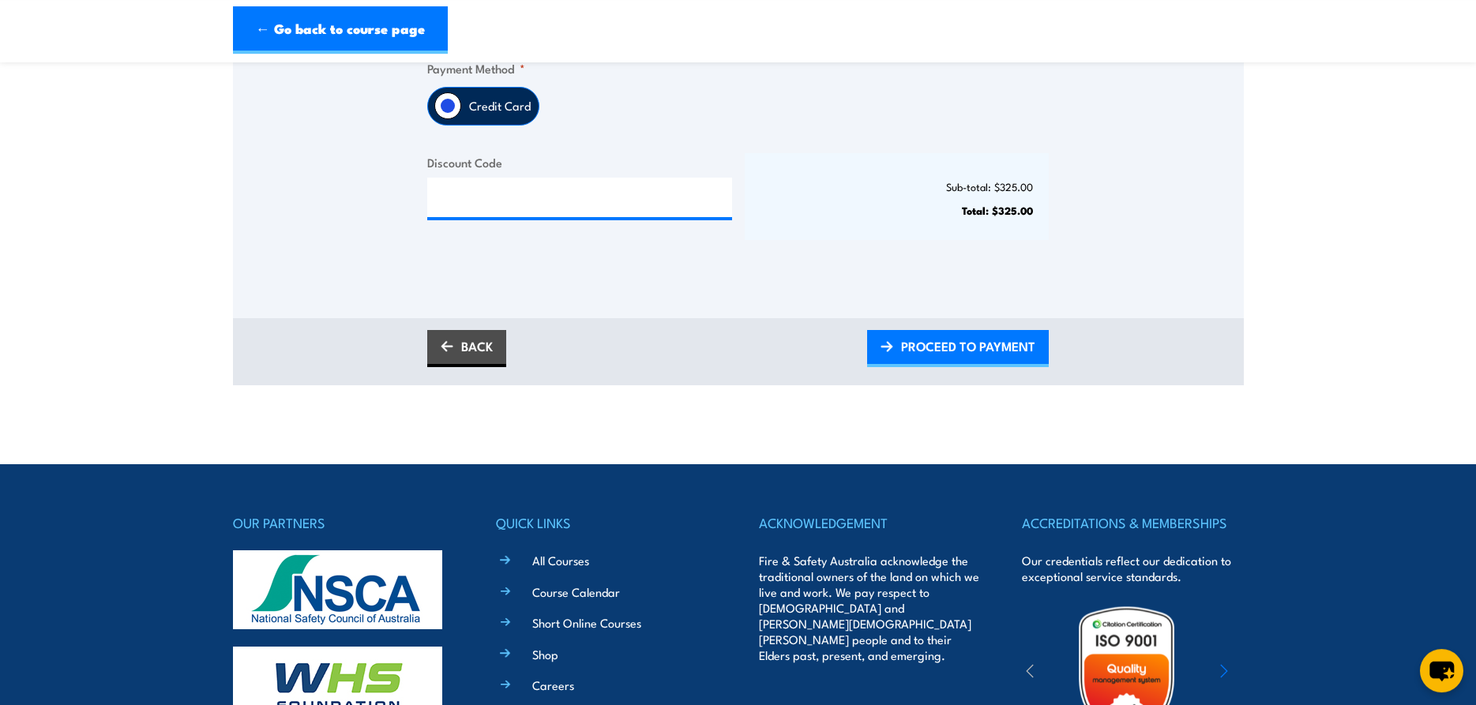
scroll to position [483, 0]
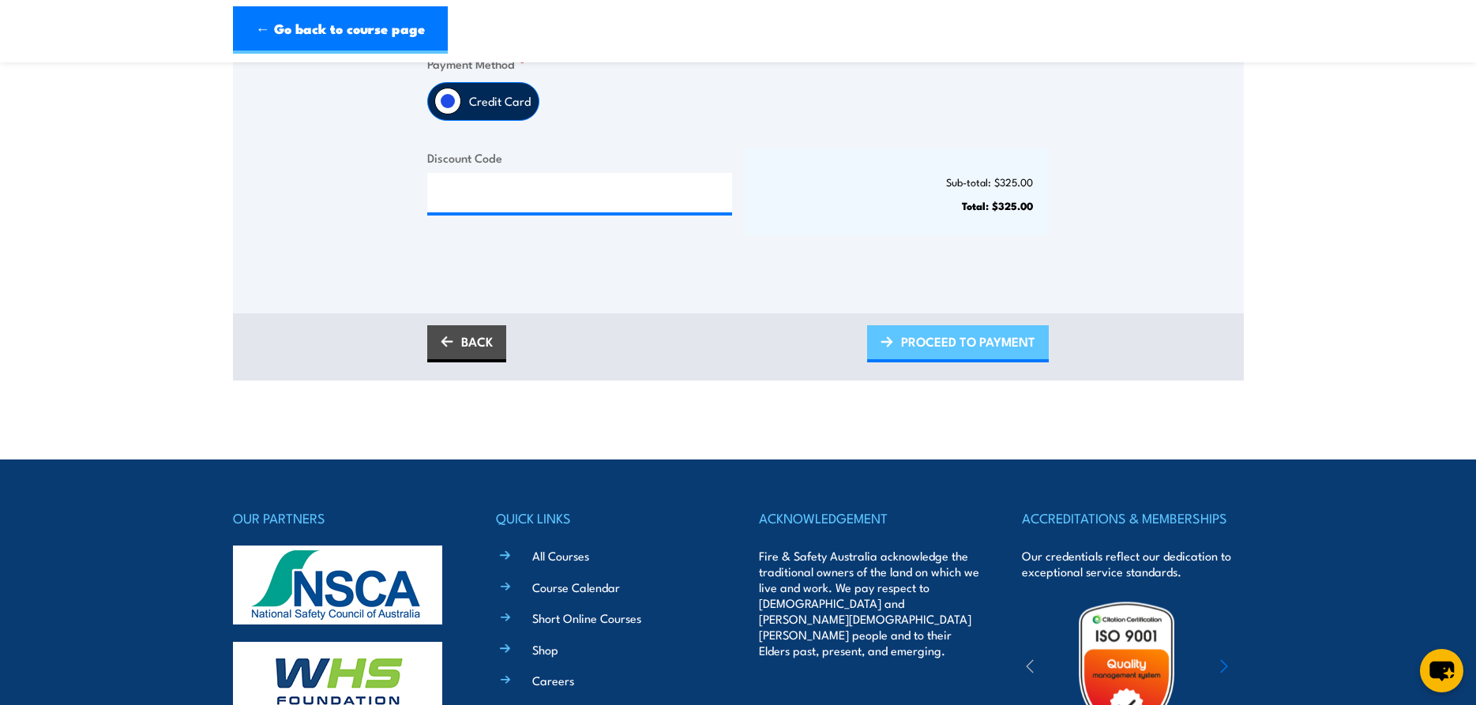
click at [920, 337] on span "PROCEED TO PAYMENT" at bounding box center [968, 342] width 134 height 42
